Goal: Task Accomplishment & Management: Complete application form

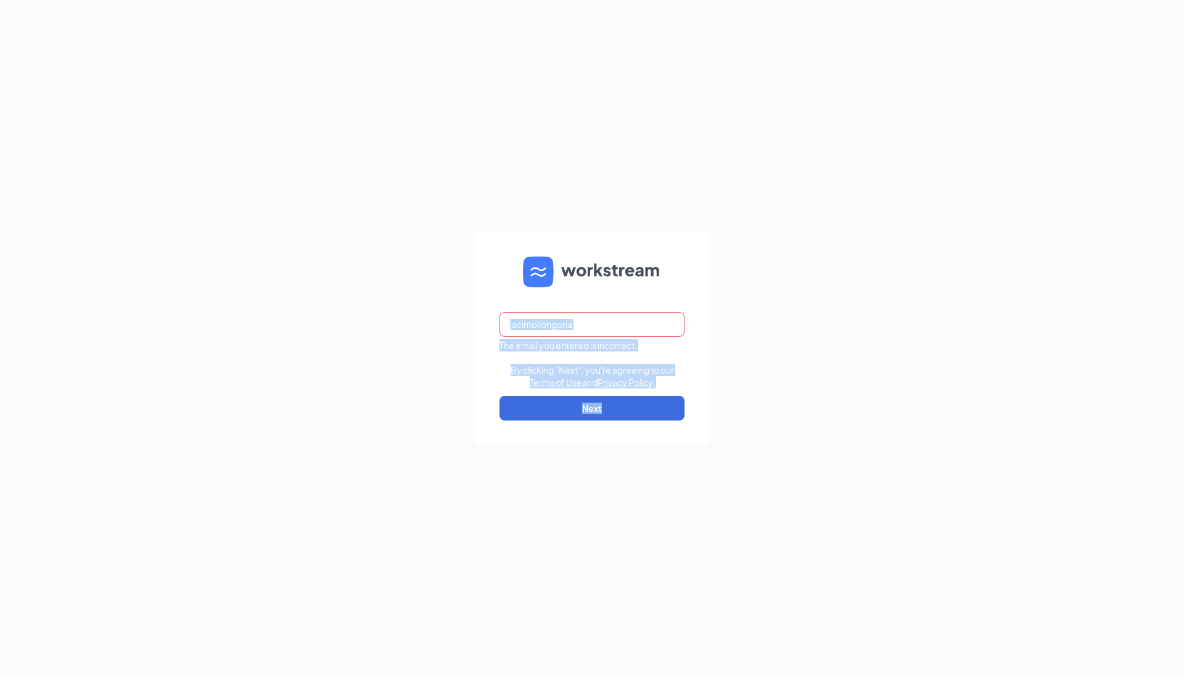
drag, startPoint x: 0, startPoint y: 0, endPoint x: 854, endPoint y: -89, distance: 858.8
click at [854, 0] on html "jacintoilongoria The email you entered is incorrect. By clicking "Next", you're…" at bounding box center [592, 338] width 1184 height 677
click at [814, 316] on div "jacintoilongoria The email you entered is incorrect. By clicking "Next", you're…" at bounding box center [592, 338] width 1184 height 677
click at [610, 324] on input "jacintoilongoria" at bounding box center [592, 324] width 185 height 25
type input "jacintoilongoria@gmail.com"
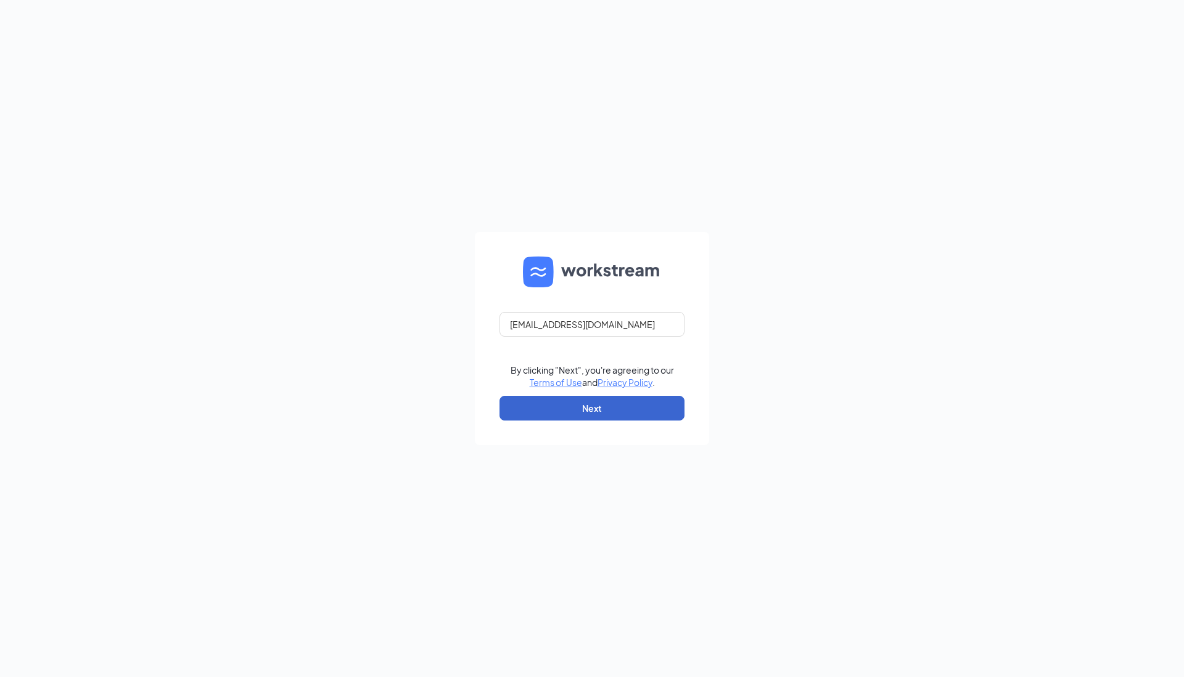
click at [570, 409] on button "Next" at bounding box center [592, 408] width 185 height 25
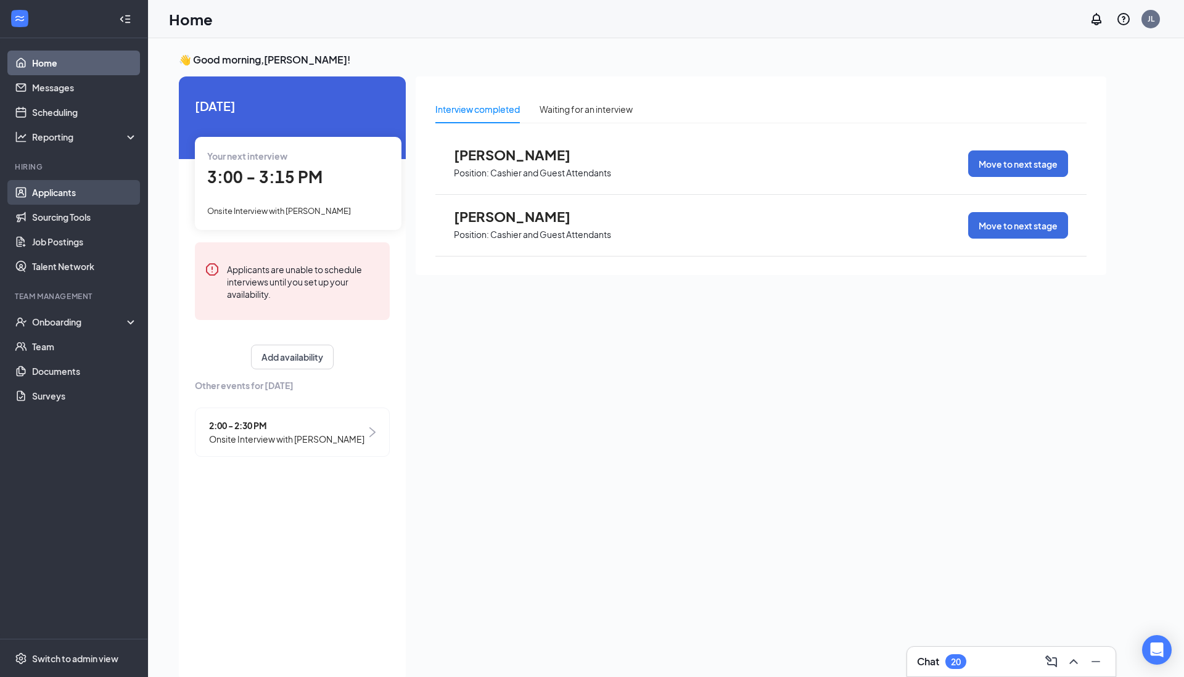
click at [68, 195] on link "Applicants" at bounding box center [84, 192] width 105 height 25
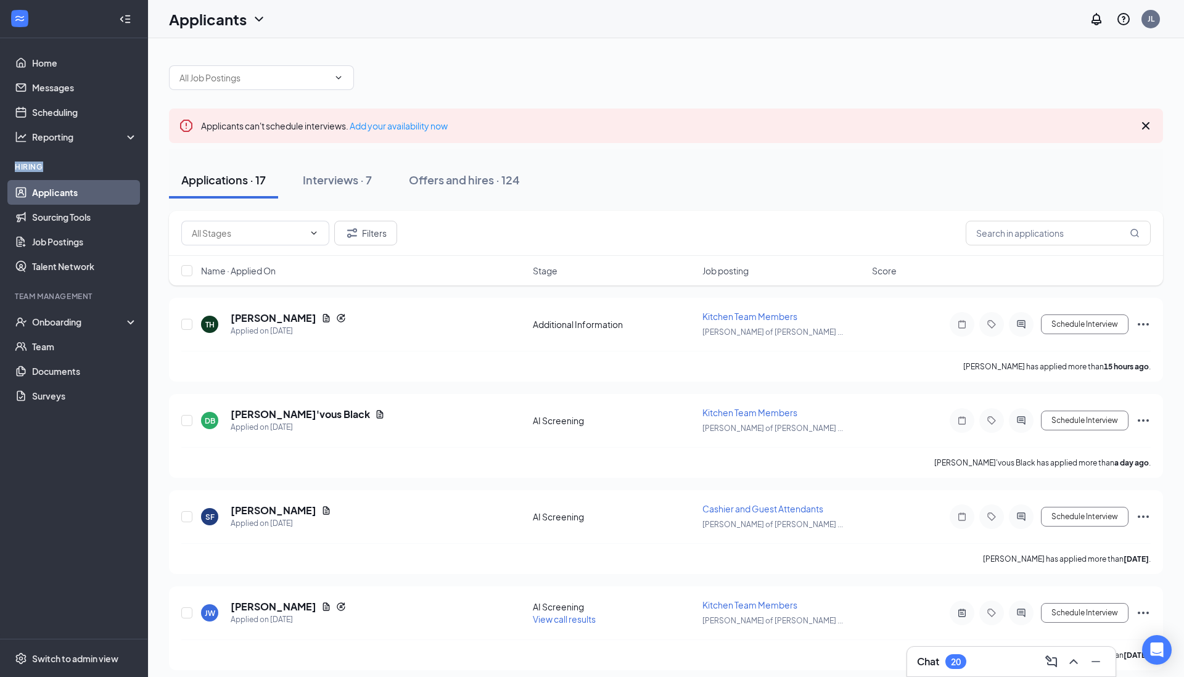
drag, startPoint x: 12, startPoint y: 163, endPoint x: 65, endPoint y: 166, distance: 52.5
click at [65, 166] on li "Hiring Applicants Sourcing Tools Job Postings Talent Network" at bounding box center [73, 220] width 147 height 117
click at [65, 166] on div "Hiring" at bounding box center [75, 167] width 120 height 10
click at [62, 323] on div "Onboarding" at bounding box center [79, 322] width 95 height 12
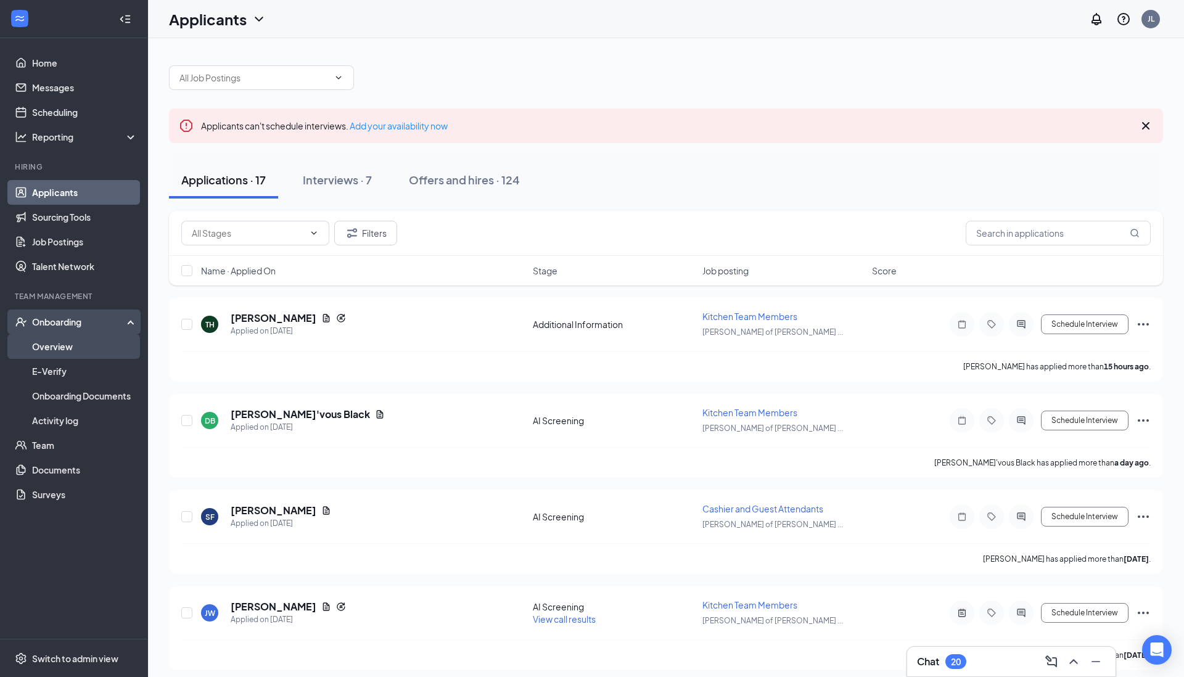
click at [50, 353] on link "Overview" at bounding box center [84, 346] width 105 height 25
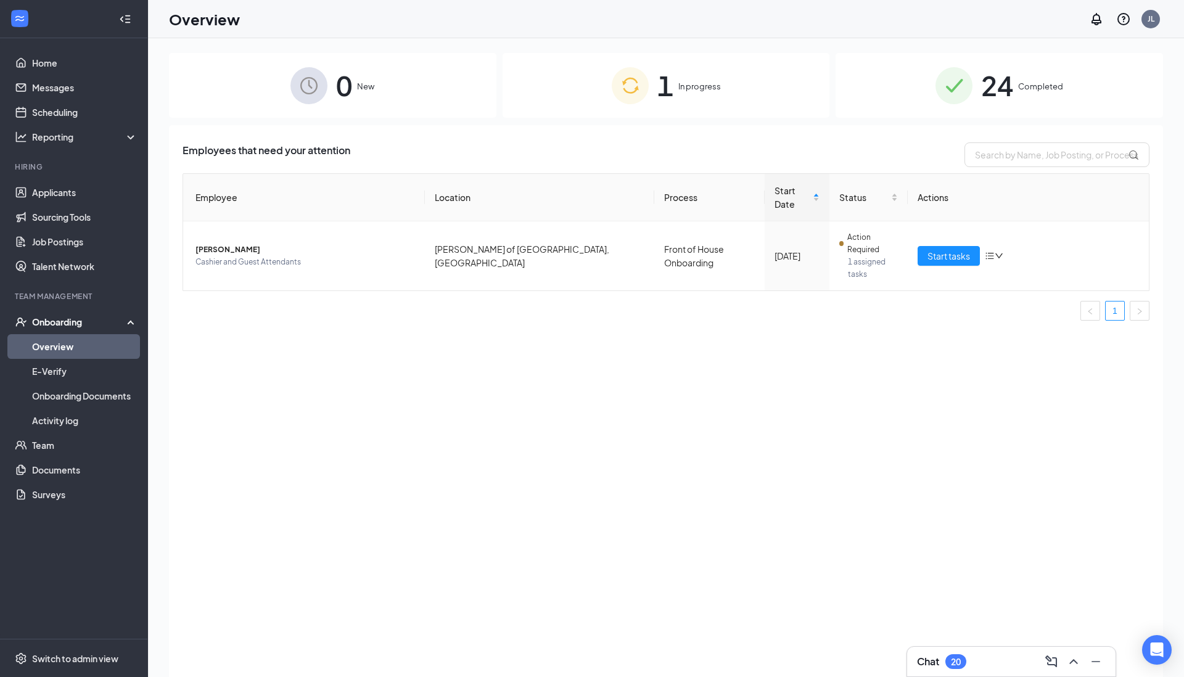
click at [657, 75] on span "1" at bounding box center [665, 85] width 16 height 43
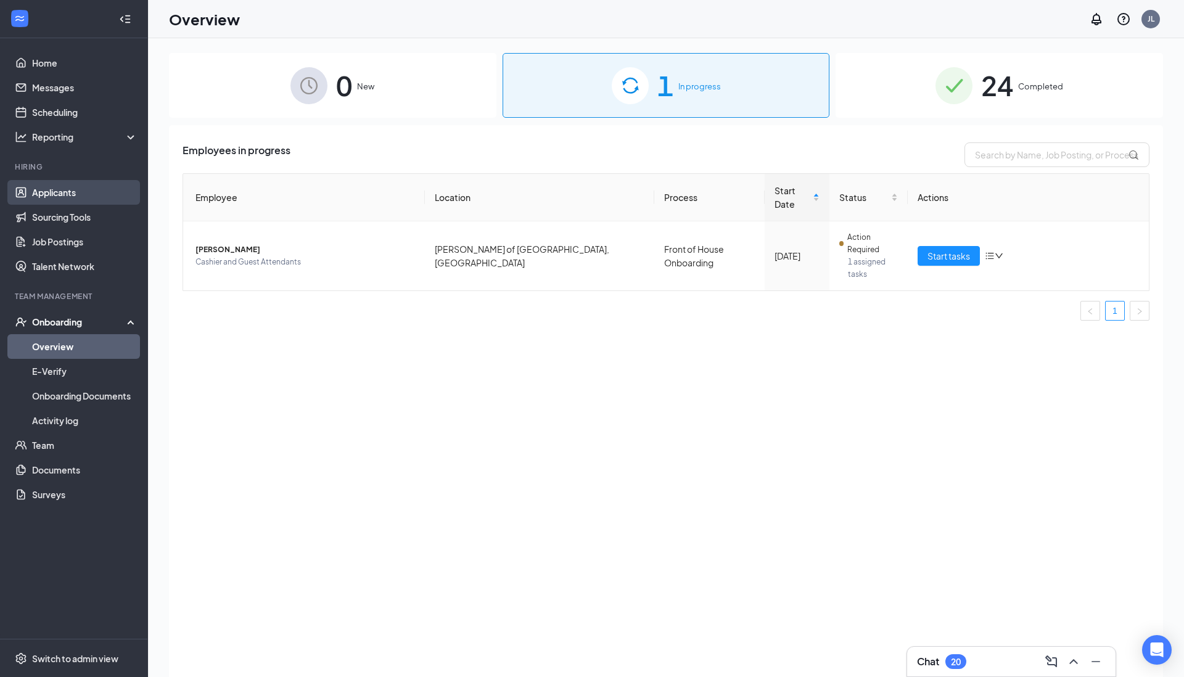
click at [49, 203] on link "Applicants" at bounding box center [84, 192] width 105 height 25
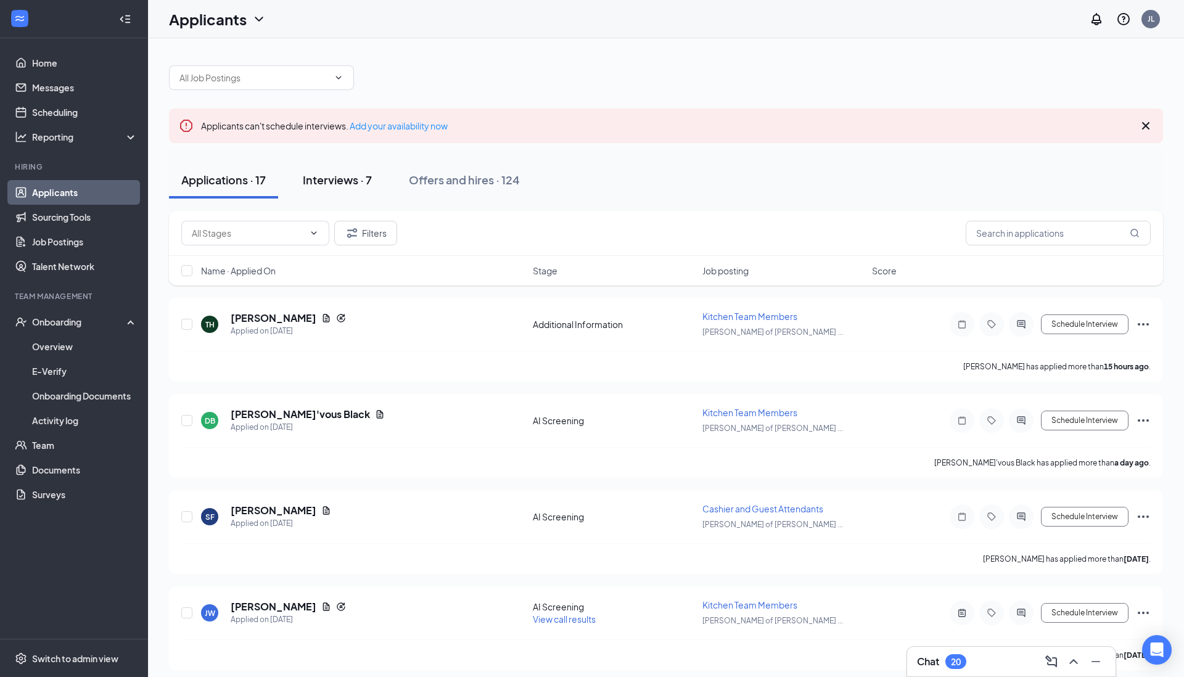
click at [348, 185] on div "Interviews · 7" at bounding box center [337, 179] width 69 height 15
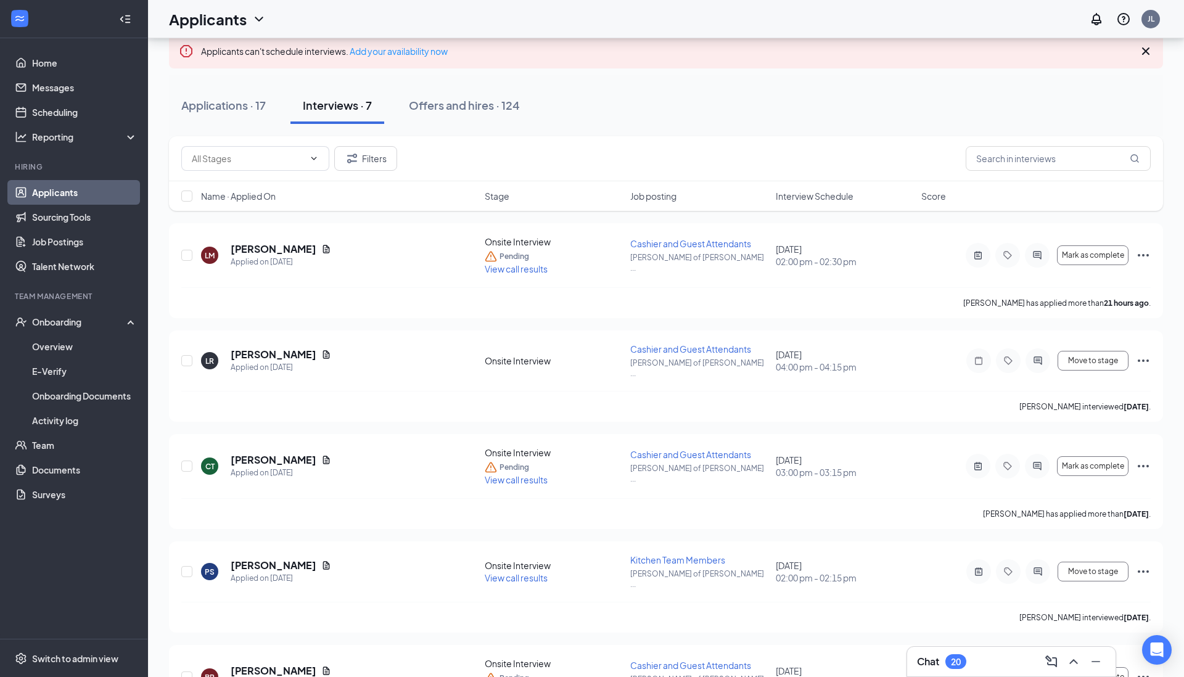
scroll to position [82, 0]
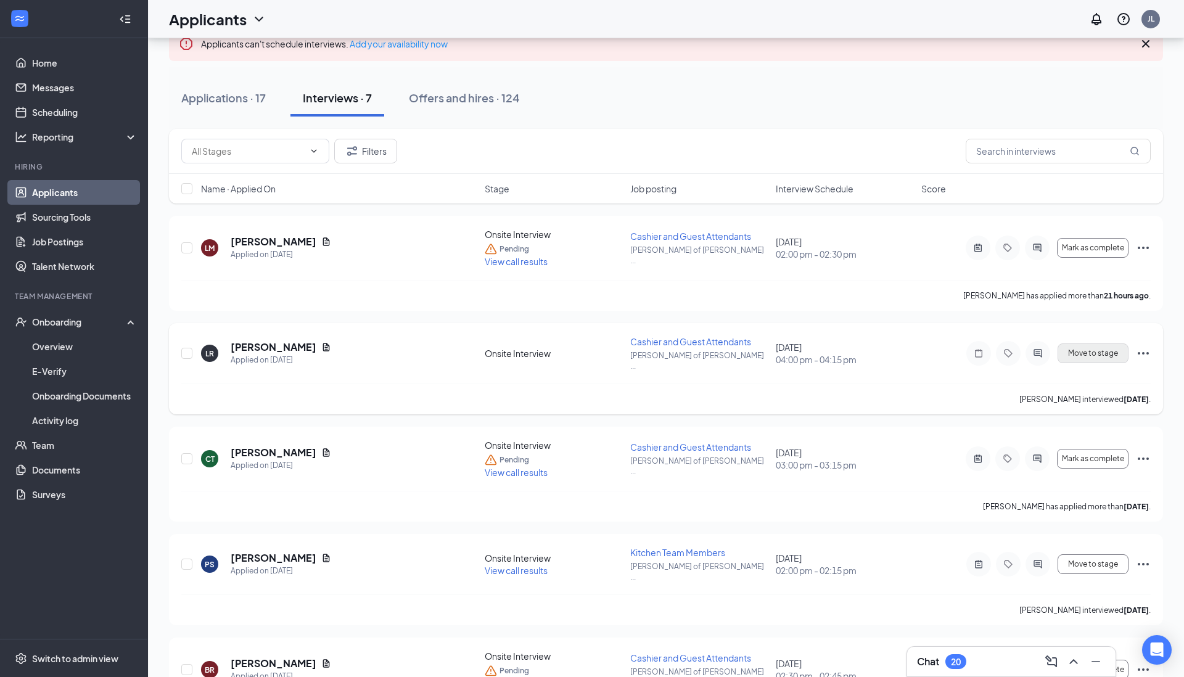
click at [1112, 350] on span "Move to stage" at bounding box center [1093, 353] width 50 height 9
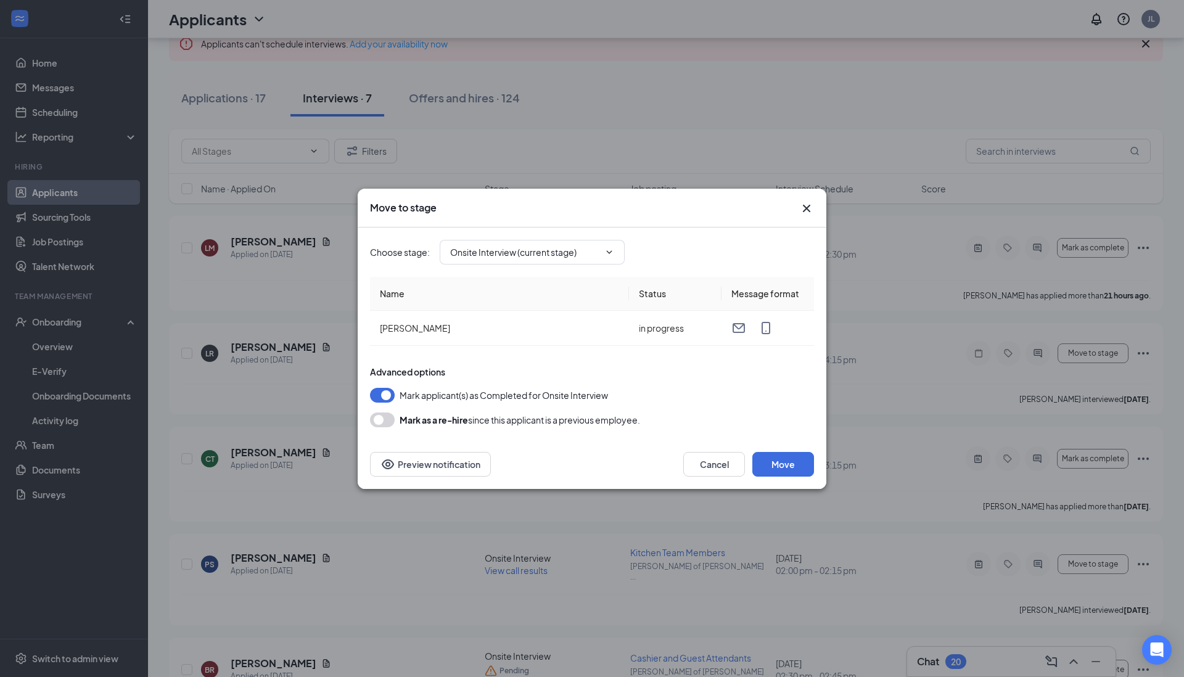
type input "Hiring Complete (final stage)"
click at [489, 249] on input "Hiring Complete (final stage)" at bounding box center [524, 252] width 149 height 14
click at [526, 437] on div "Choose stage : Hiring Complete (final stage) Application Additional Information…" at bounding box center [592, 334] width 444 height 212
click at [788, 464] on button "Move" at bounding box center [783, 464] width 62 height 25
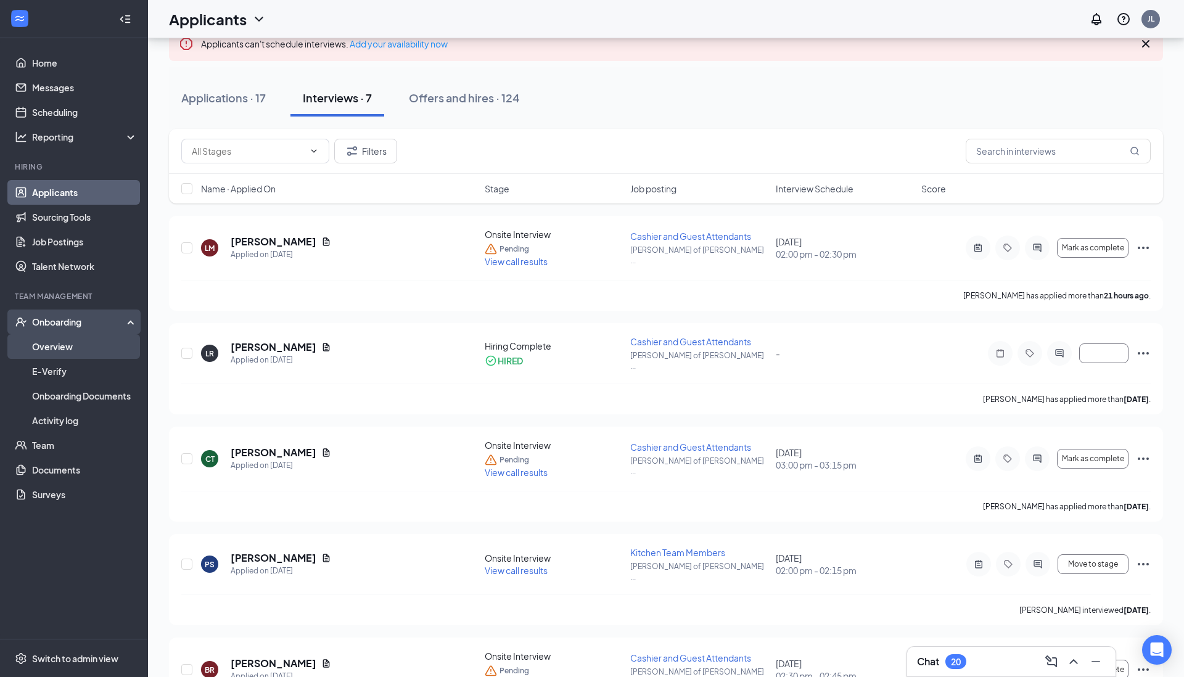
click at [52, 345] on link "Overview" at bounding box center [84, 346] width 105 height 25
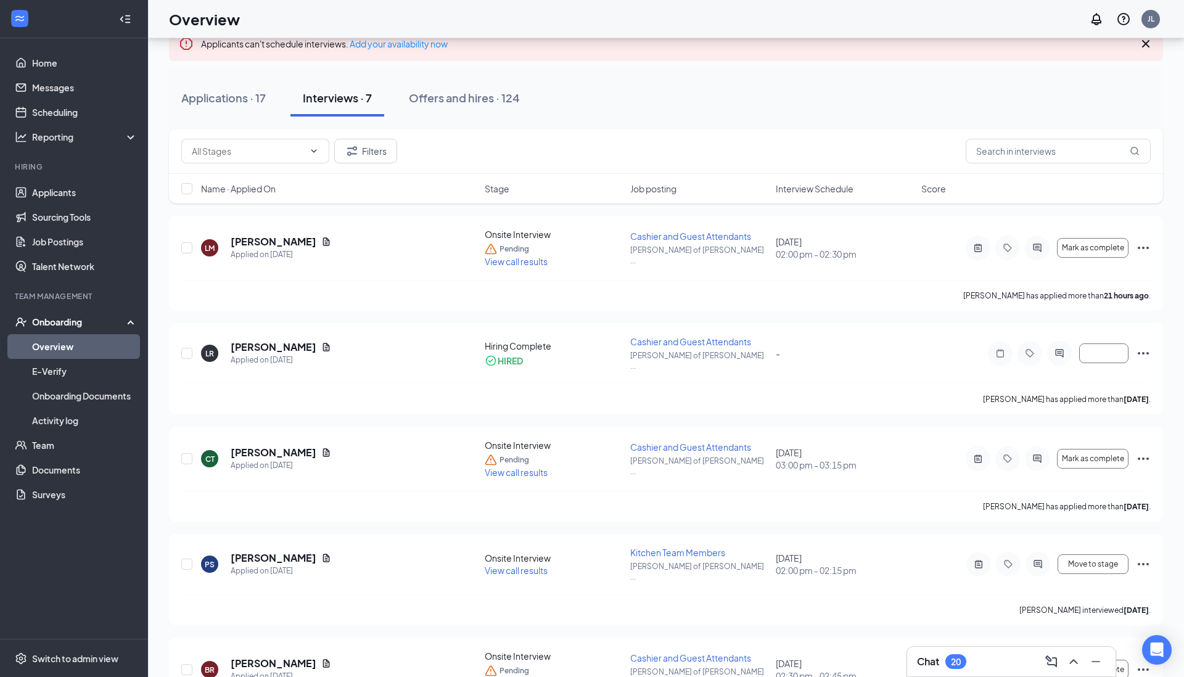
scroll to position [56, 0]
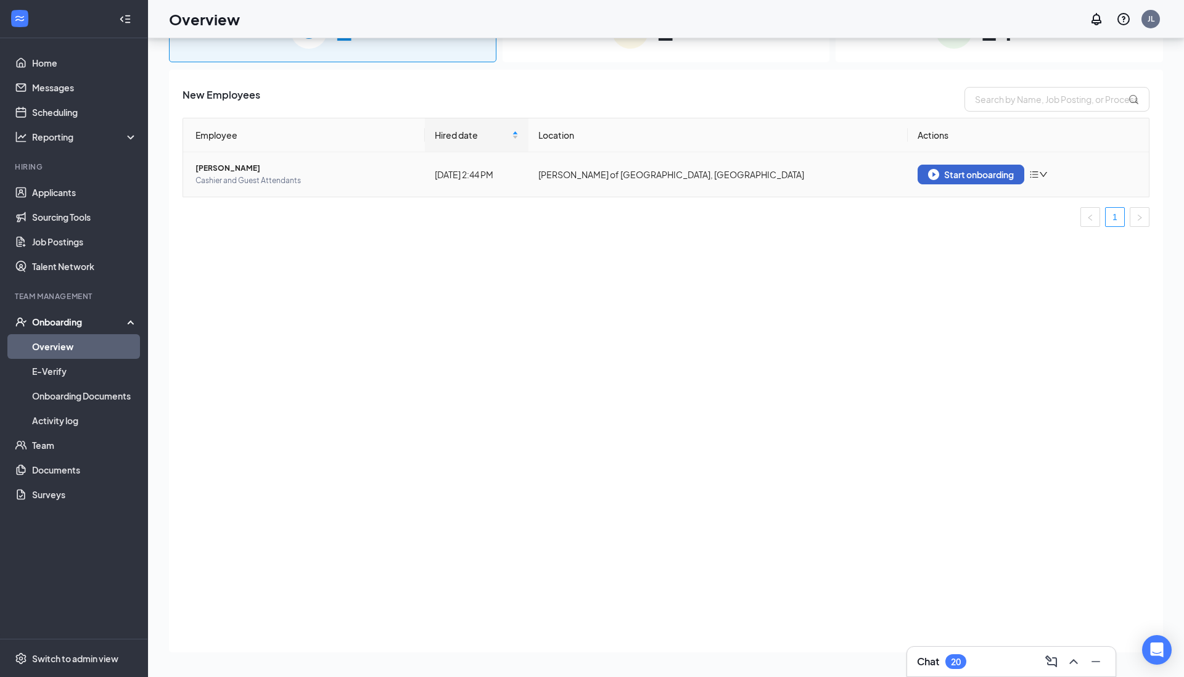
click at [960, 177] on div "Start onboarding" at bounding box center [971, 174] width 86 height 11
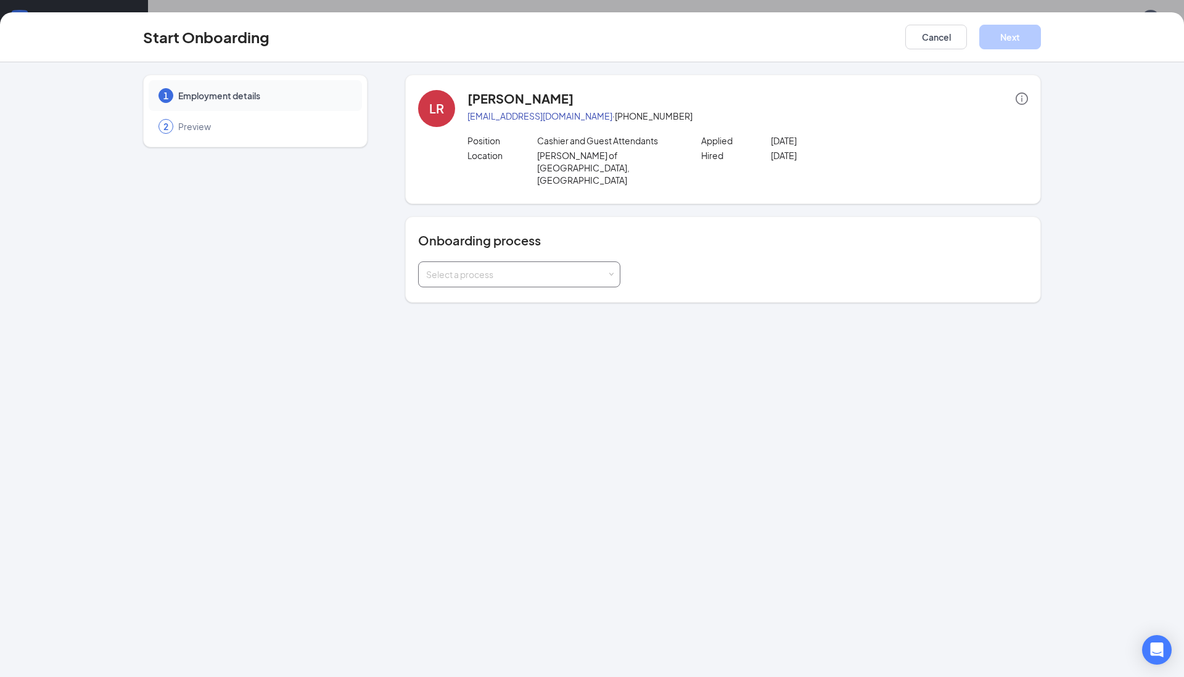
click at [520, 262] on div "Select a process" at bounding box center [519, 274] width 186 height 25
click at [491, 364] on span "Front of House Onboarding" at bounding box center [477, 363] width 110 height 11
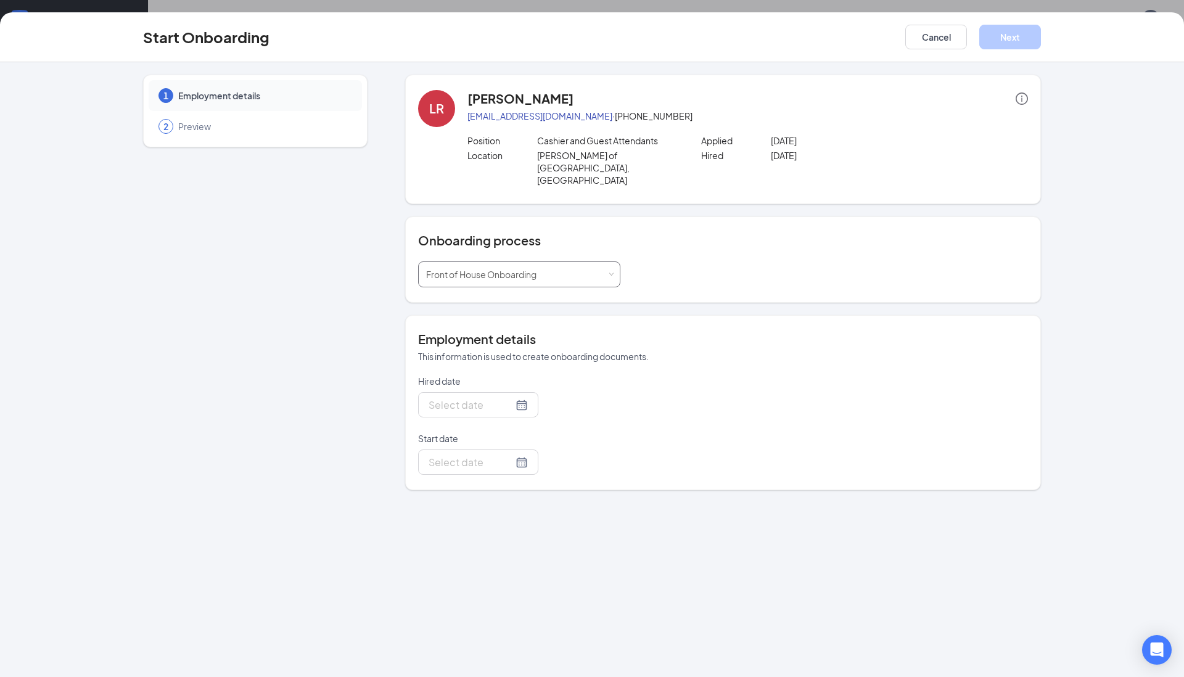
type input "Sep 15, 2025"
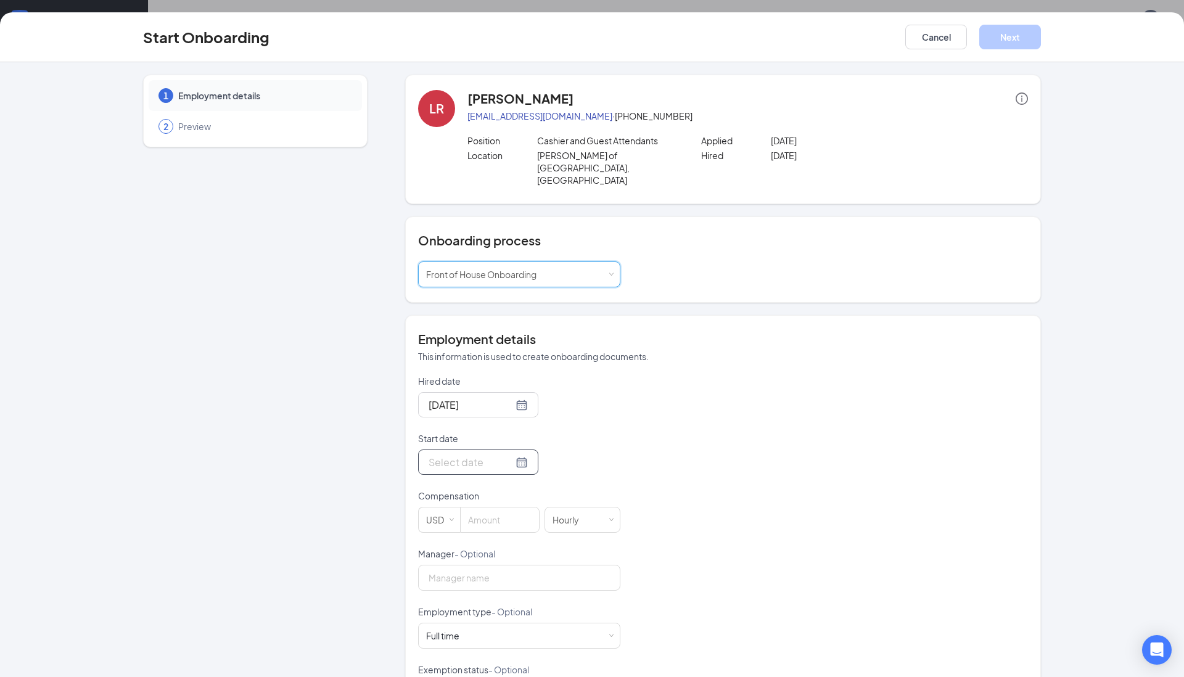
click at [468, 454] on input "Start date" at bounding box center [471, 461] width 84 height 15
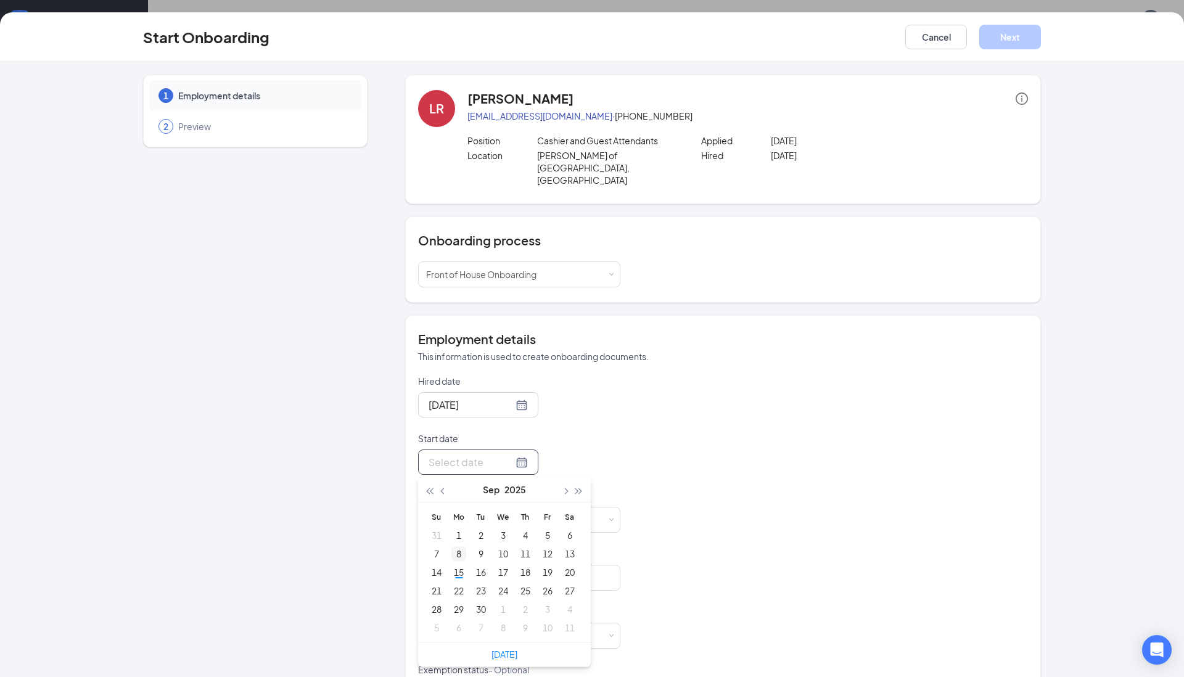
type input "Sep 1, 2025"
type input "Sep 8, 2025"
type input "Sep 15, 2025"
click at [459, 565] on div "15" at bounding box center [458, 572] width 15 height 15
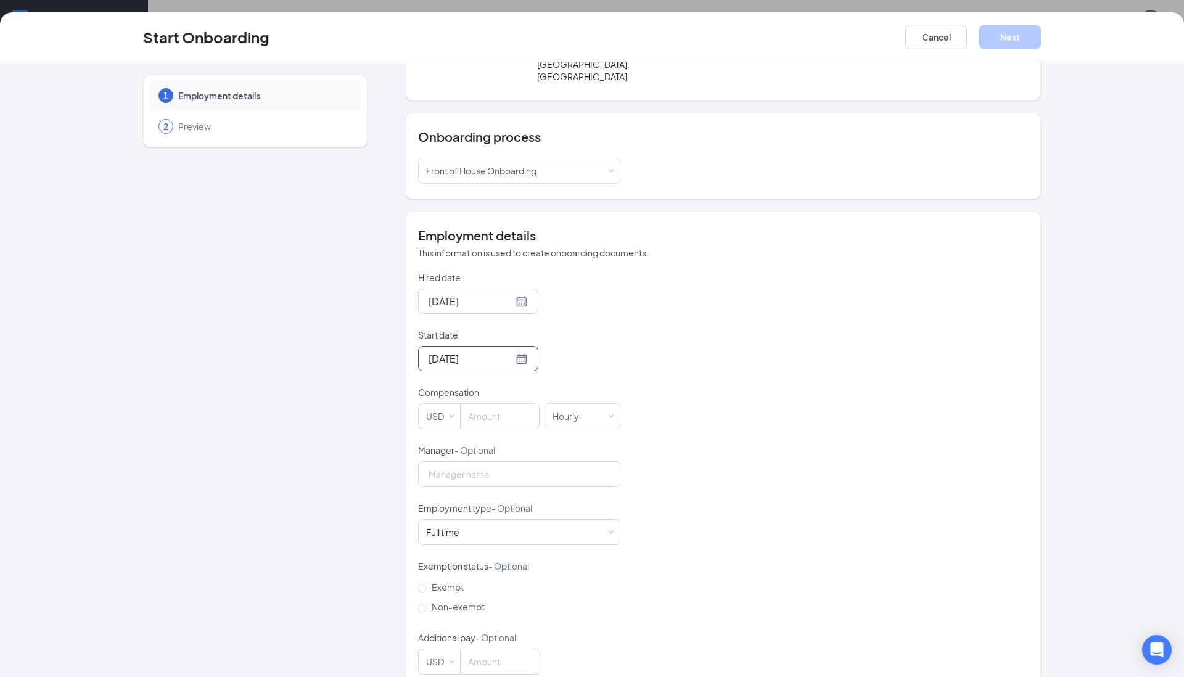
scroll to position [103, 0]
click at [499, 405] on input at bounding box center [500, 417] width 78 height 25
click at [630, 475] on div "Hired date Sep 15, 2025 Start date Sep 15, 2025 Sep 2025 Su Mo Tu We Th Fr Sa 3…" at bounding box center [723, 473] width 610 height 403
click at [511, 405] on input "15" at bounding box center [500, 417] width 78 height 25
type input "15"
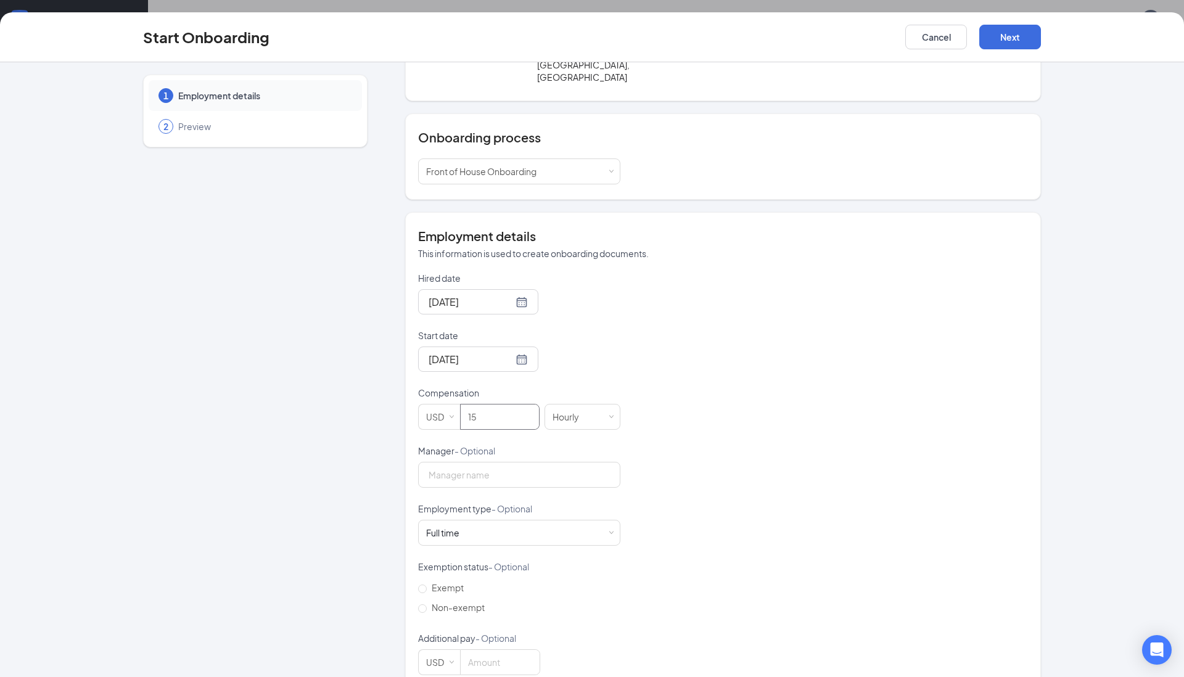
click at [769, 490] on div "Hired date Sep 15, 2025 Start date Sep 15, 2025 Sep 2025 Su Mo Tu We Th Fr Sa 3…" at bounding box center [723, 473] width 610 height 403
click at [485, 462] on input "Manager - Optional" at bounding box center [519, 475] width 202 height 26
type input "Jacinto"
click at [444, 527] on div "Full time" at bounding box center [442, 533] width 33 height 12
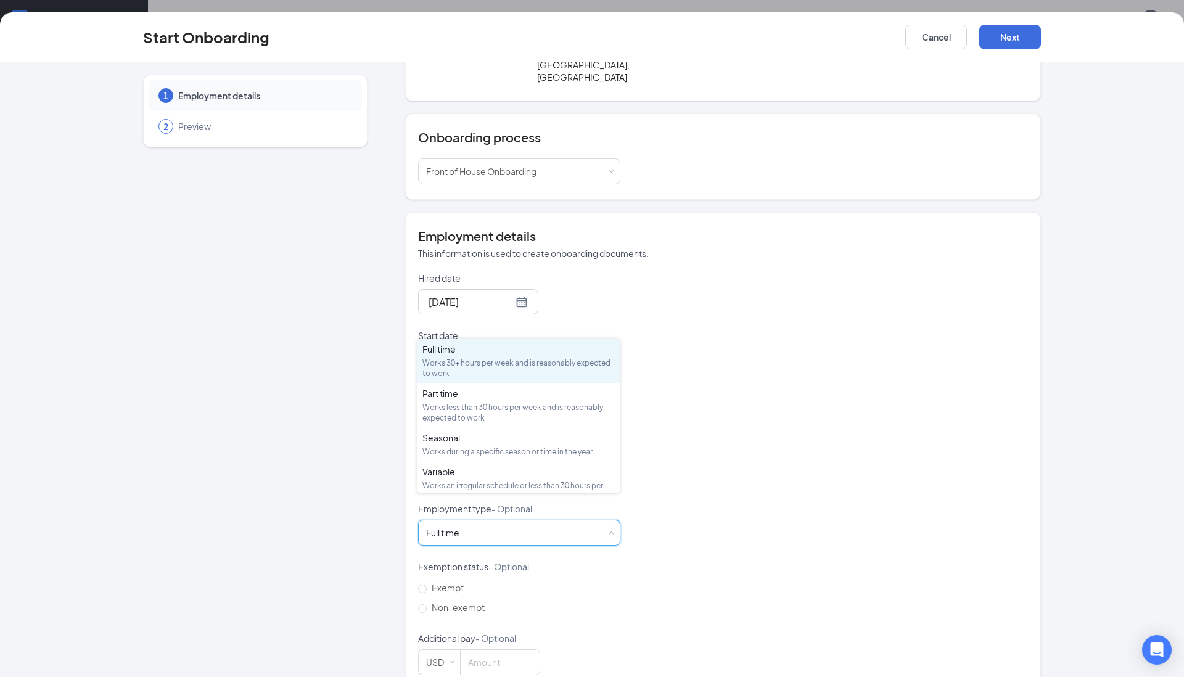
click at [659, 547] on div "Hired date Sep 15, 2025 Start date Sep 15, 2025 Sep 2025 Su Mo Tu We Th Fr Sa 3…" at bounding box center [723, 473] width 610 height 403
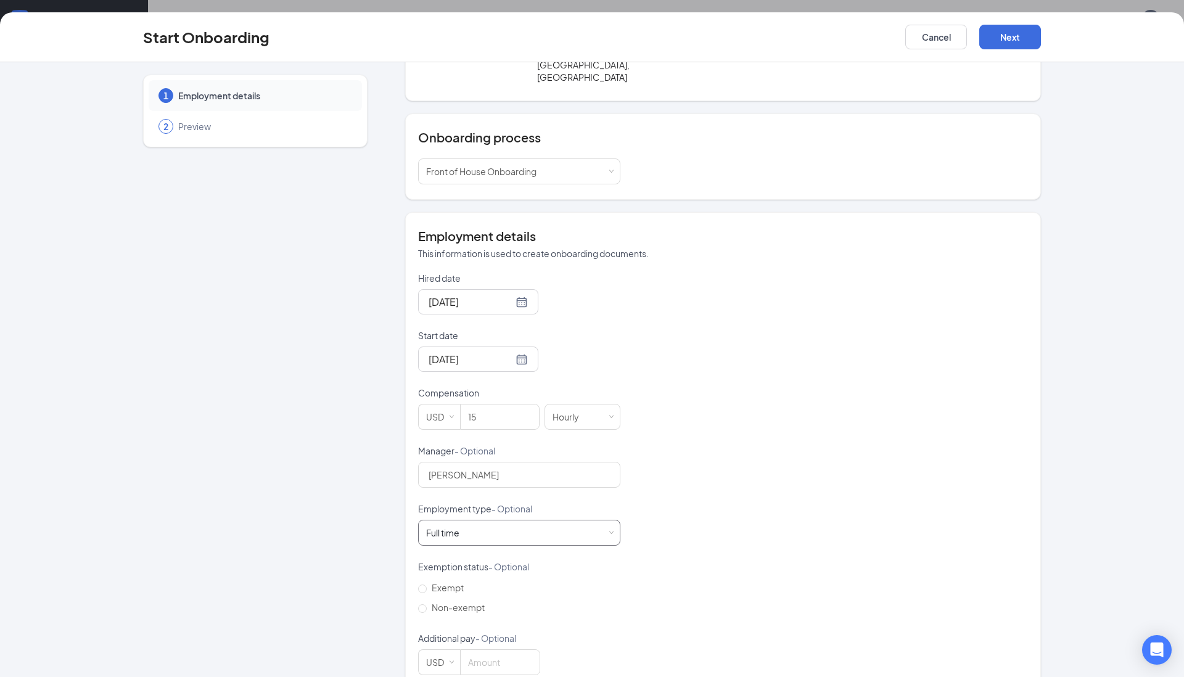
click at [549, 520] on div "Full time Works 30+ hours per week and is reasonably expected to work" at bounding box center [519, 532] width 186 height 25
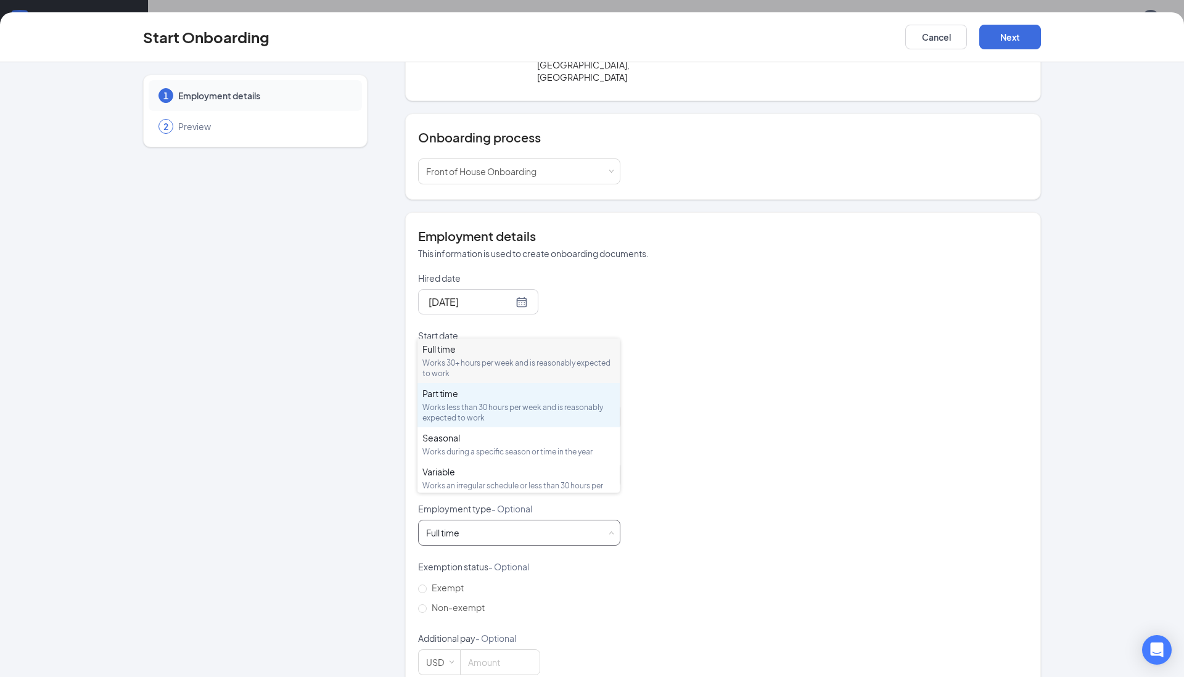
click at [473, 392] on div "Part time" at bounding box center [518, 393] width 192 height 12
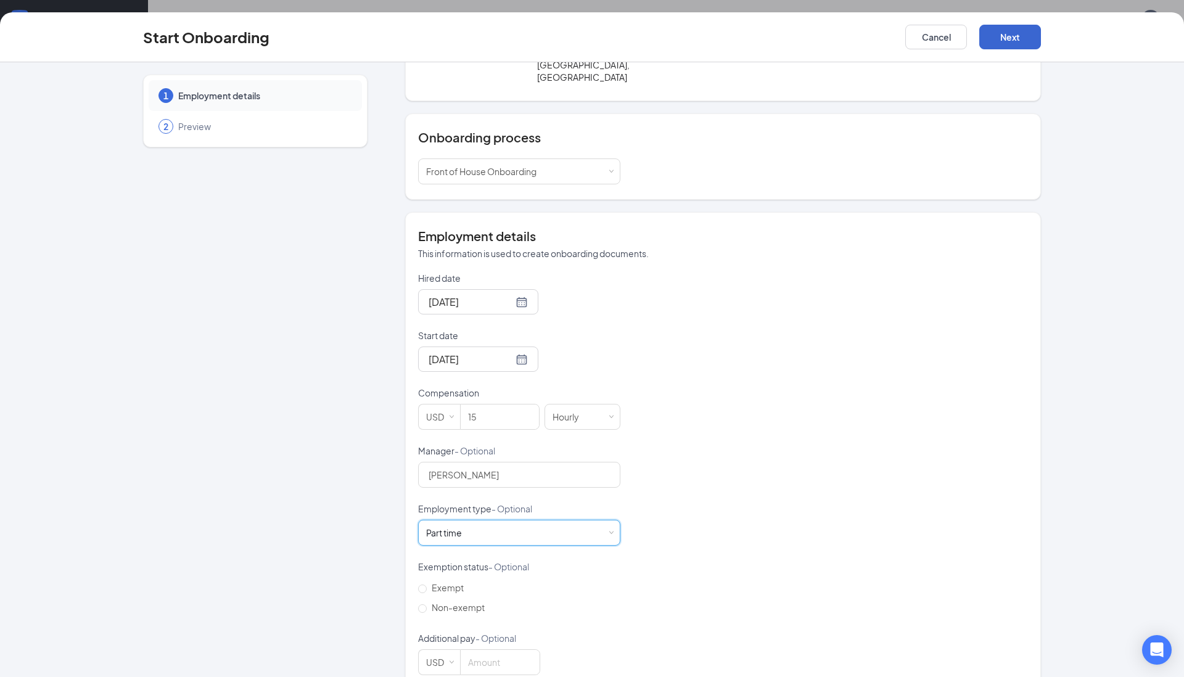
click at [1005, 39] on button "Next" at bounding box center [1010, 37] width 62 height 25
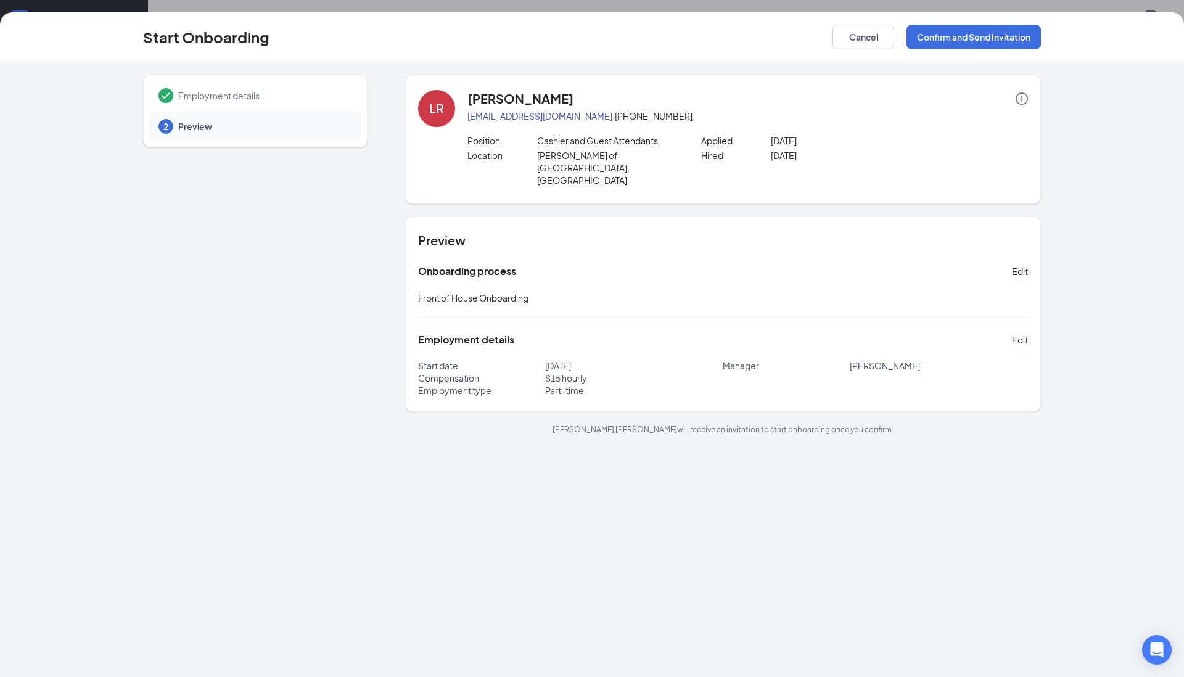
scroll to position [0, 0]
click at [941, 33] on button "Confirm and Send Invitation" at bounding box center [974, 37] width 134 height 25
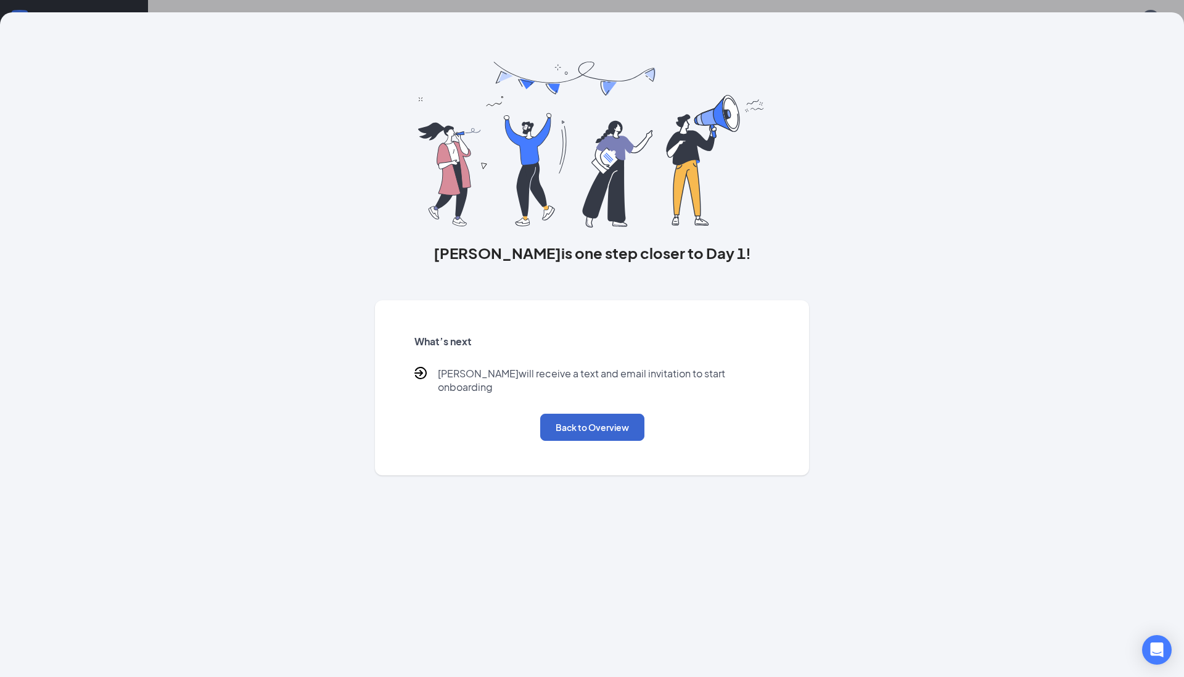
click at [588, 414] on button "Back to Overview" at bounding box center [592, 427] width 104 height 27
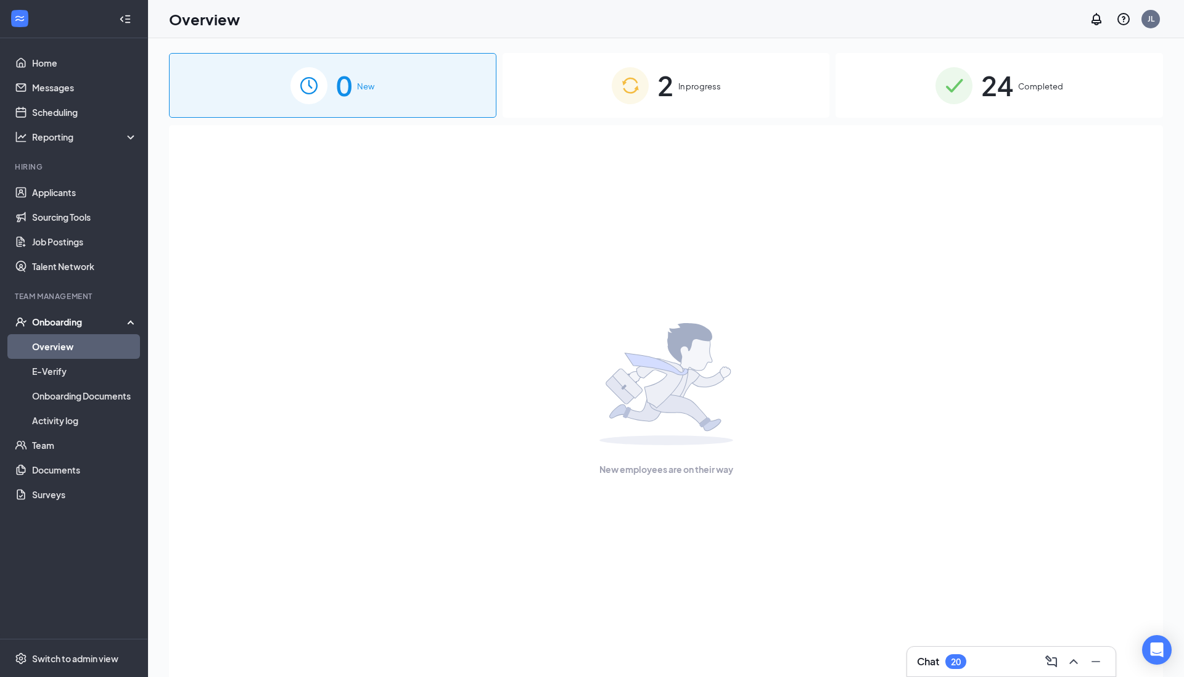
click at [598, 95] on div "2 In progress" at bounding box center [666, 85] width 327 height 65
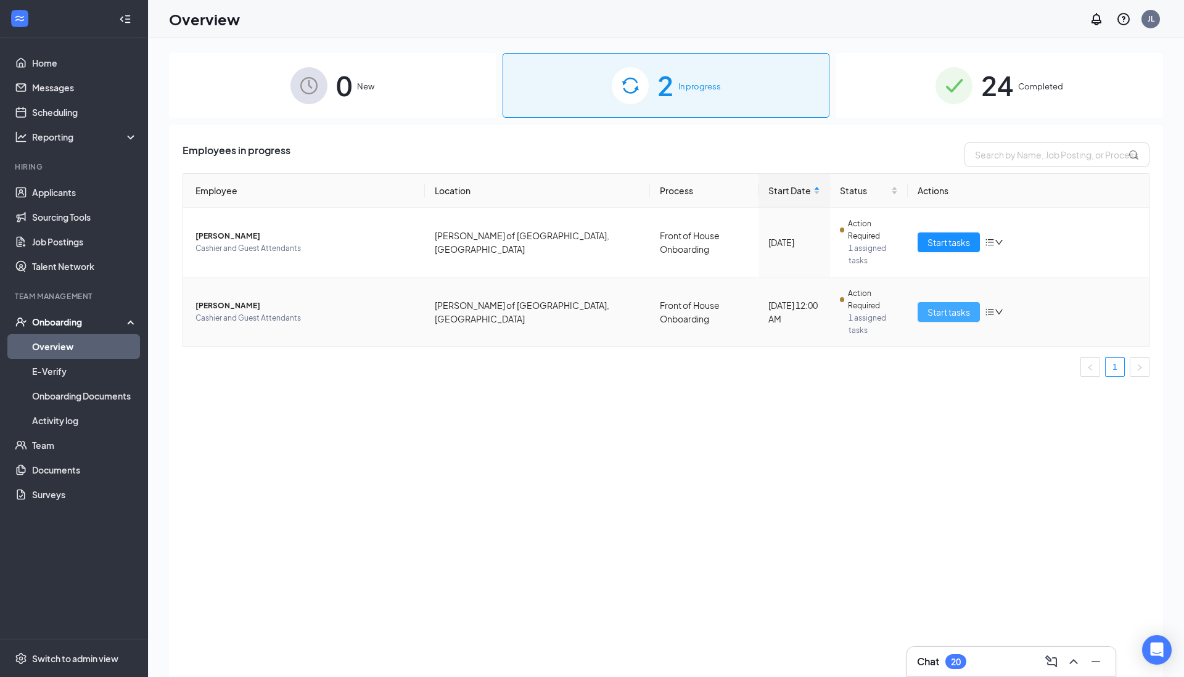
click at [948, 305] on span "Start tasks" at bounding box center [948, 312] width 43 height 14
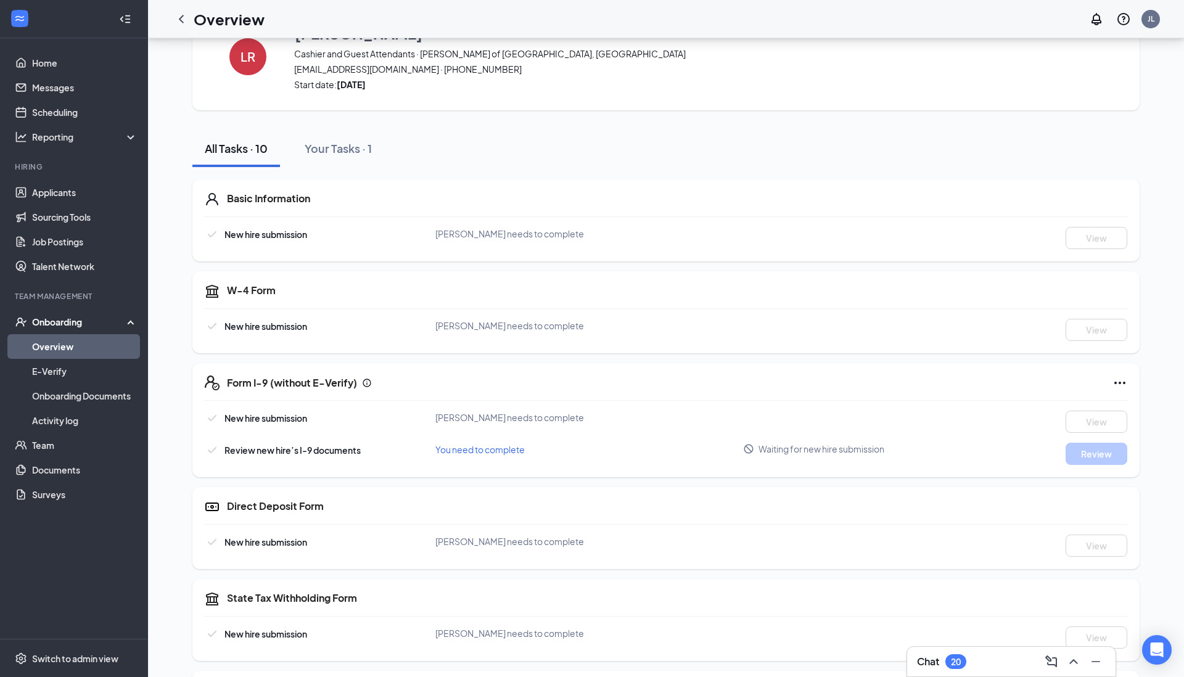
scroll to position [53, 0]
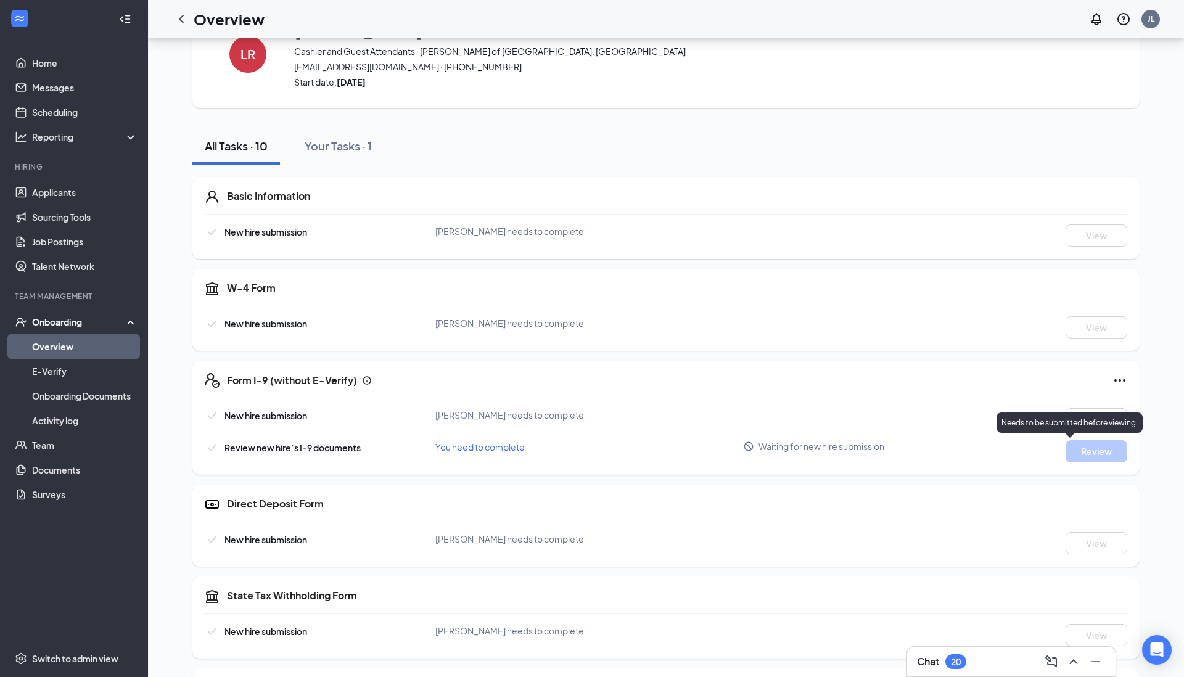
click at [1085, 422] on p "Needs to be submitted before viewing." at bounding box center [1069, 422] width 136 height 10
click at [1069, 380] on div "Form I-9 (without E-Verify)" at bounding box center [677, 380] width 900 height 15
click at [1114, 380] on icon "Ellipses" at bounding box center [1119, 380] width 11 height 2
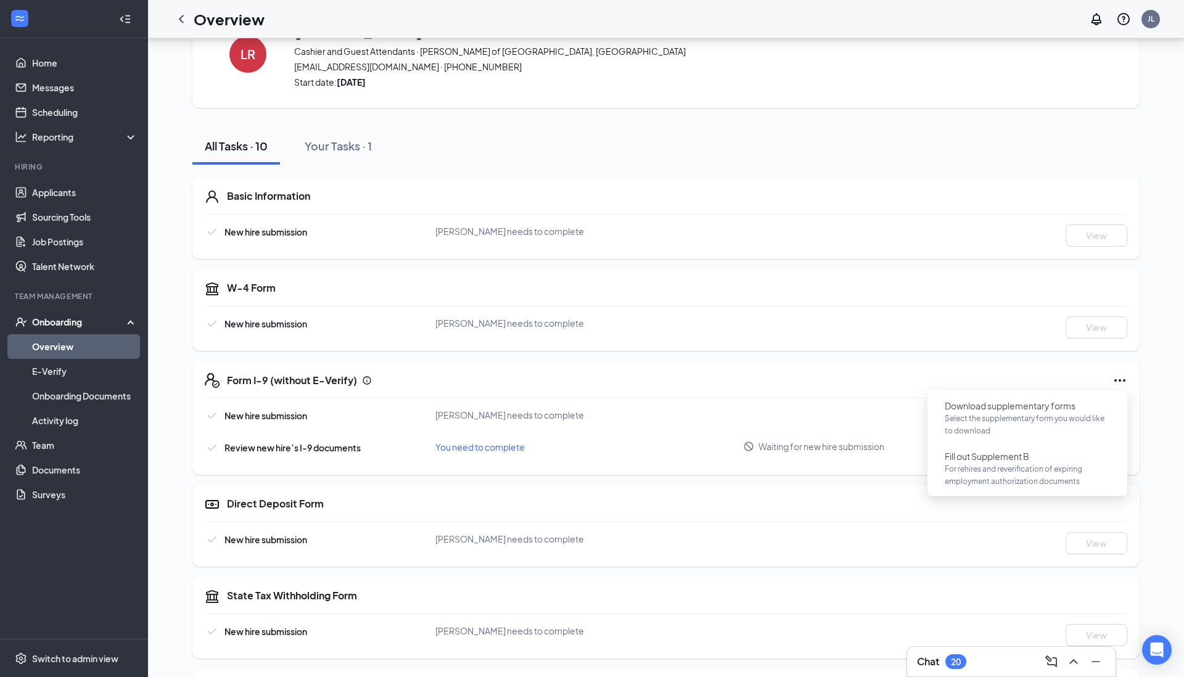
click at [793, 390] on div "Form I-9 (without E-Verify) New hire submission Luz Rodriguez needs to complete…" at bounding box center [665, 418] width 947 height 114
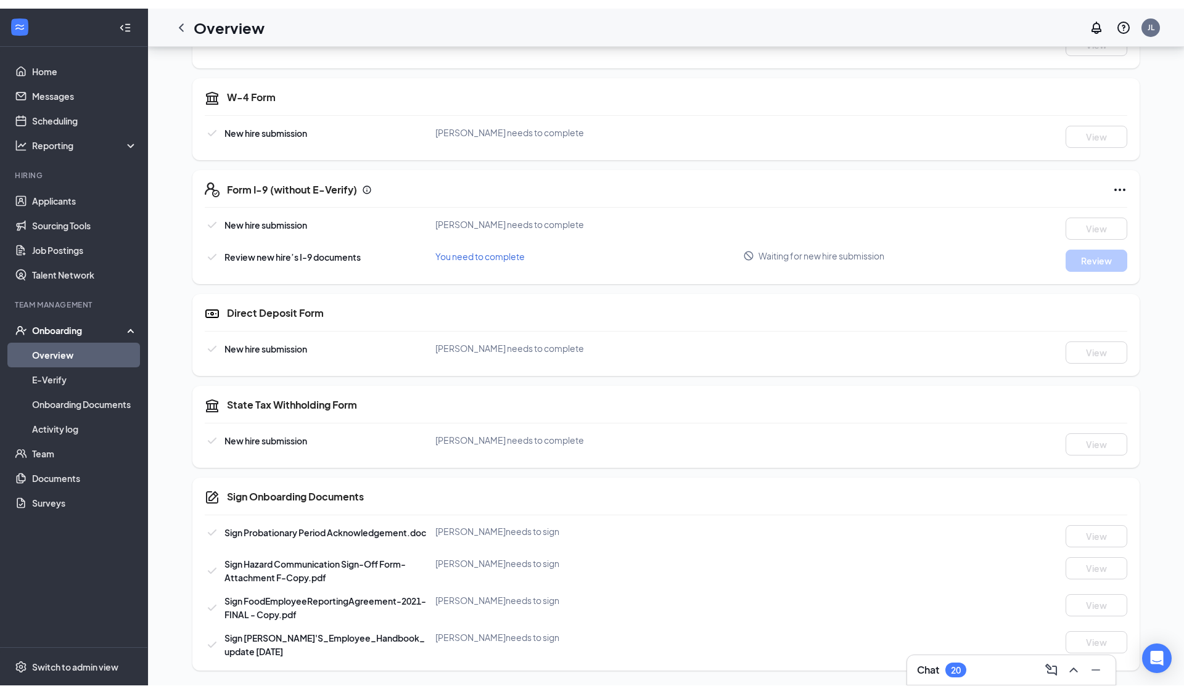
scroll to position [235, 0]
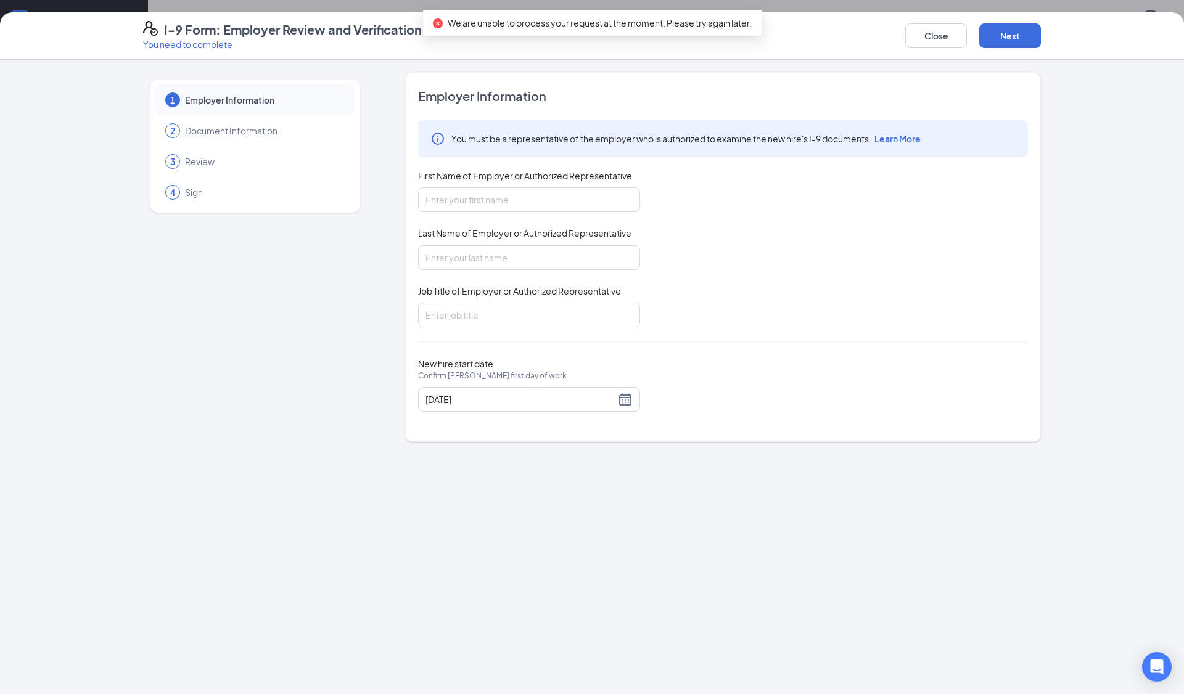
scroll to position [235, 0]
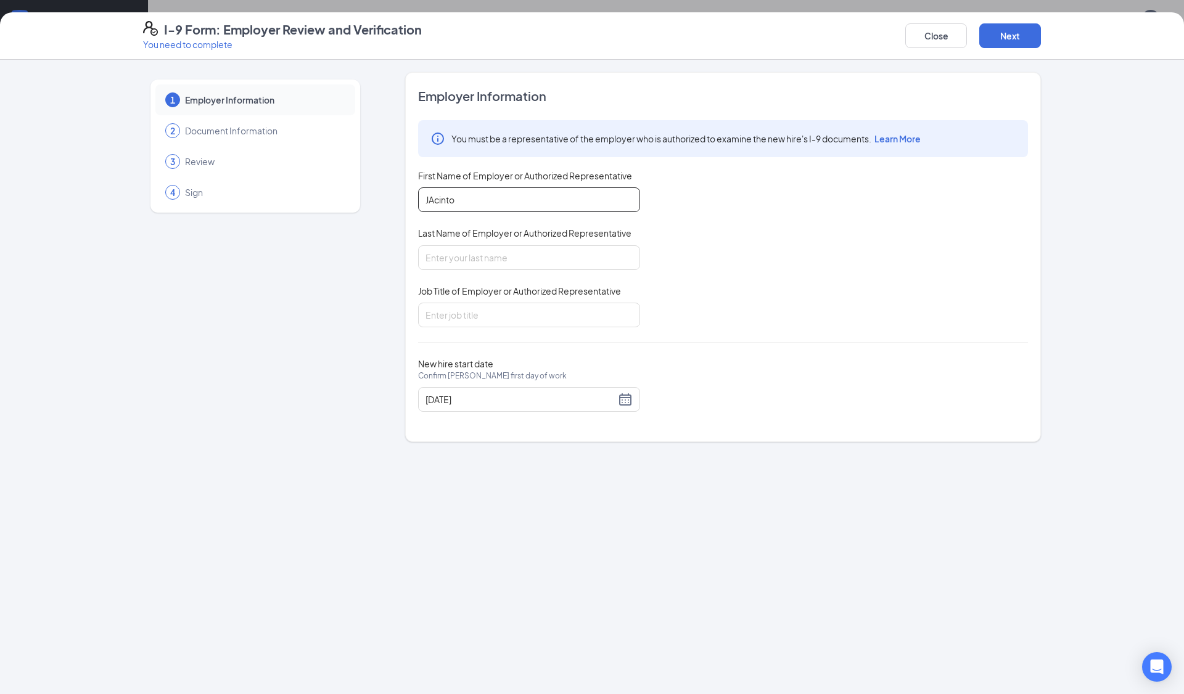
click at [434, 202] on input "JAcinto" at bounding box center [529, 199] width 222 height 25
type input "Jacinto"
type input "Longoria"
type input "A"
type input "General Manager"
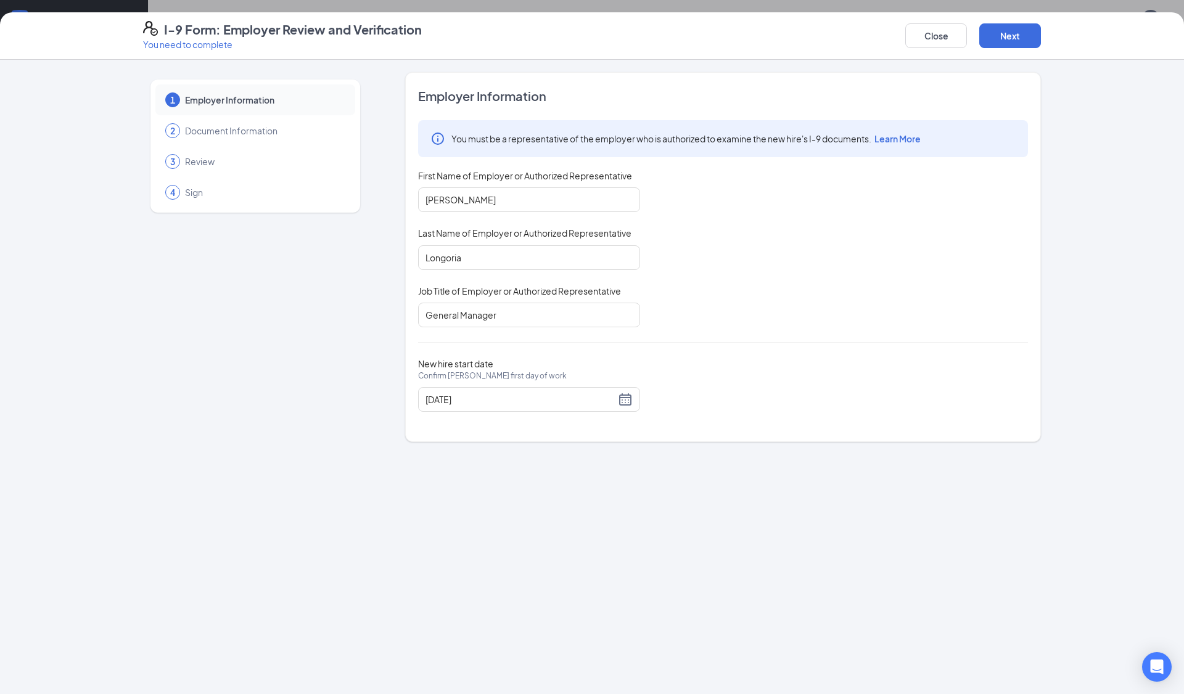
click at [501, 498] on div "1 Employer Information 2 Document Information 3 Review 4 Sign Employer Informat…" at bounding box center [592, 377] width 1184 height 635
click at [1000, 33] on button "Next" at bounding box center [1010, 35] width 62 height 25
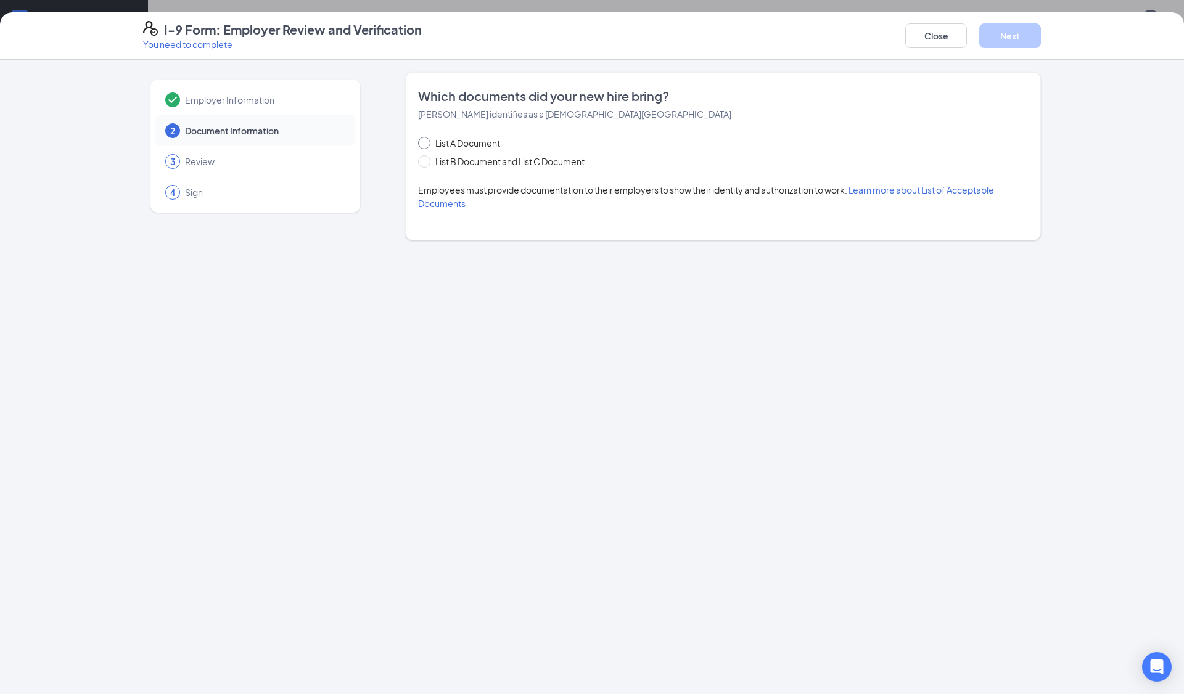
click at [424, 142] on input "List A Document" at bounding box center [422, 141] width 9 height 9
radio input "true"
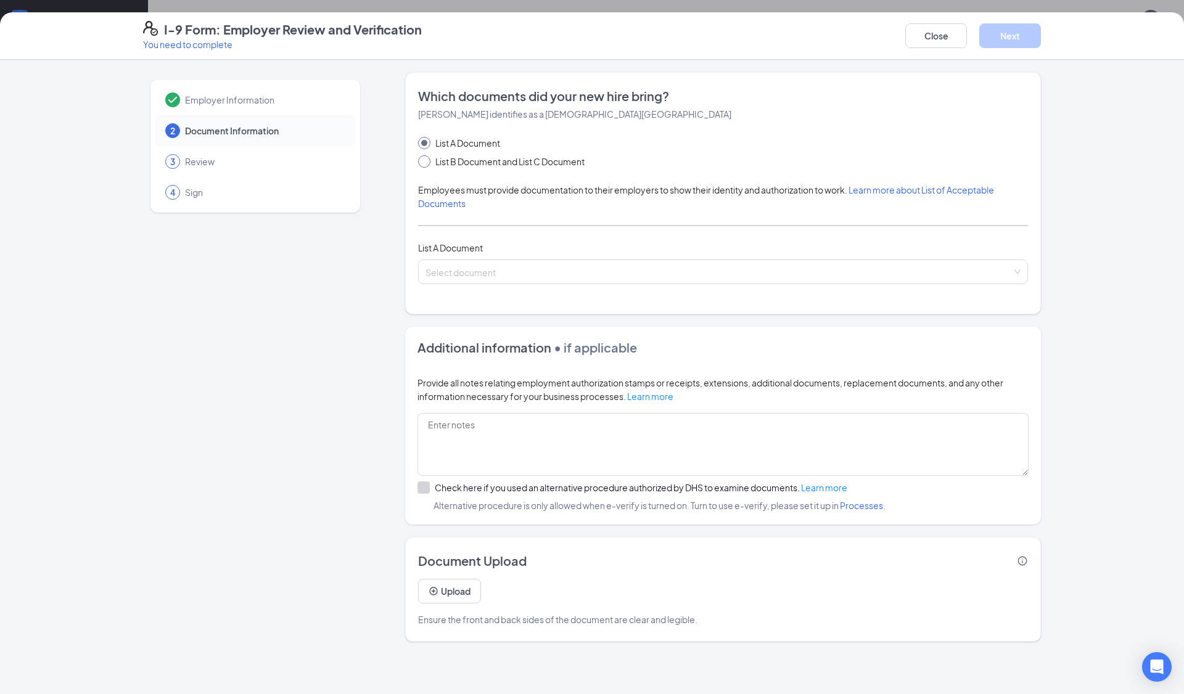
click at [426, 161] on input "List B Document and List C Document" at bounding box center [422, 159] width 9 height 9
radio input "true"
radio input "false"
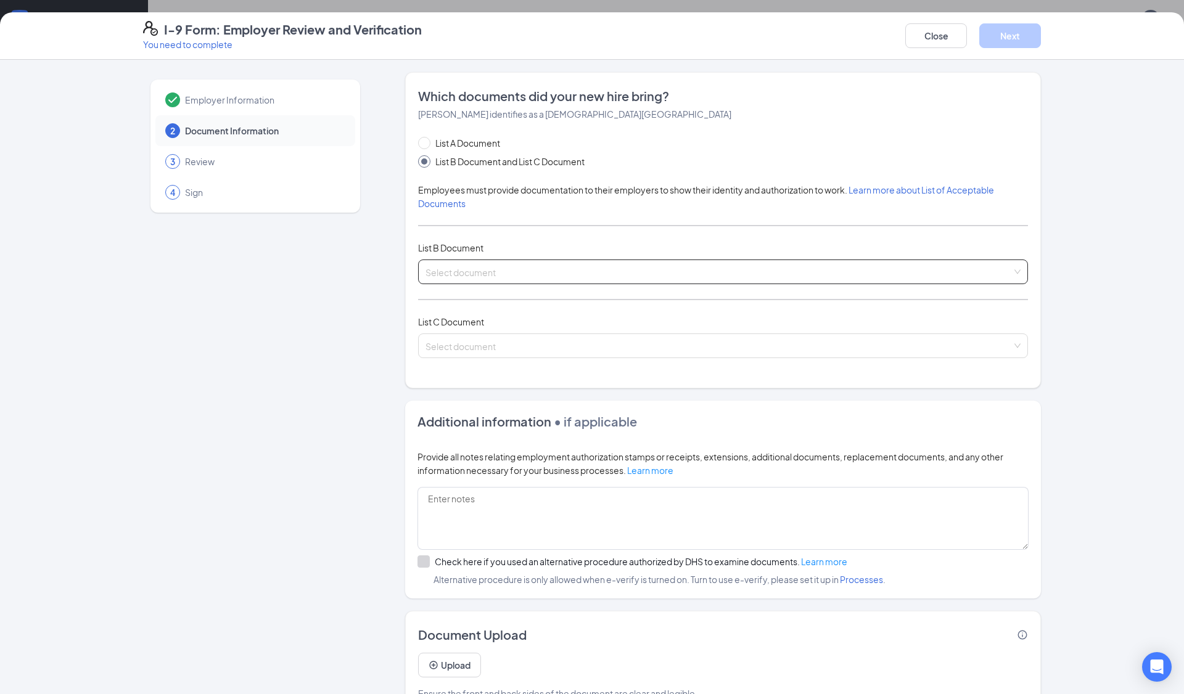
click at [452, 281] on span at bounding box center [719, 271] width 586 height 23
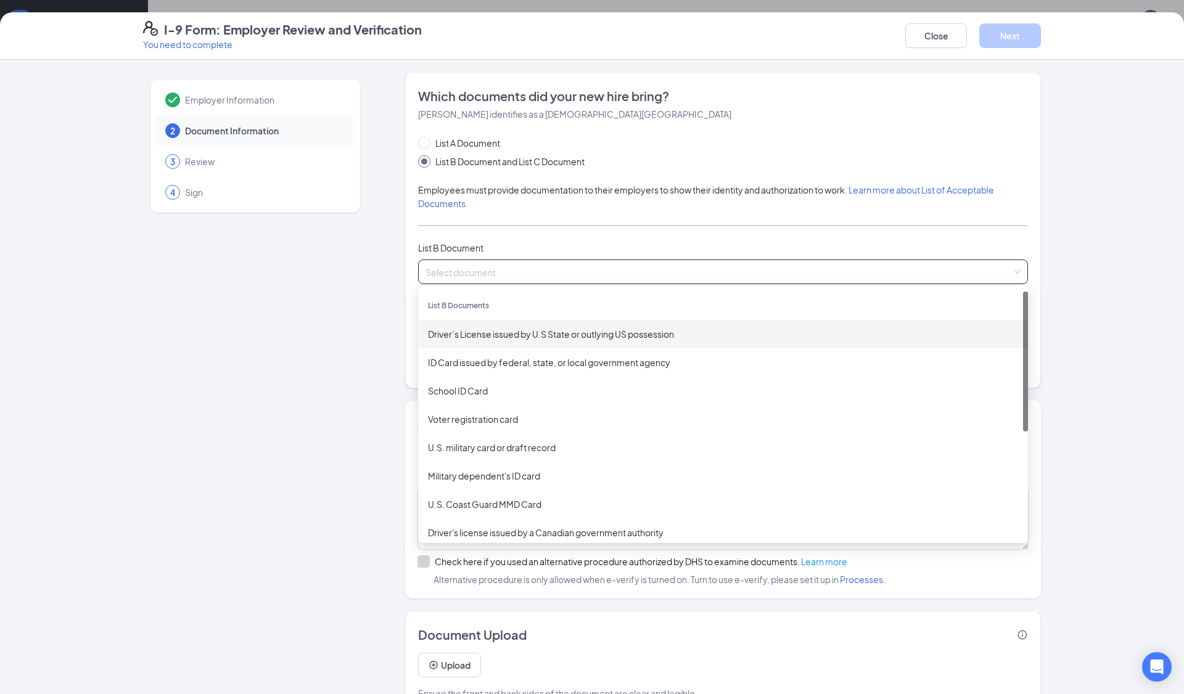
click at [483, 331] on div "Driver’s License issued by U.S State or outlying US possession" at bounding box center [723, 334] width 590 height 14
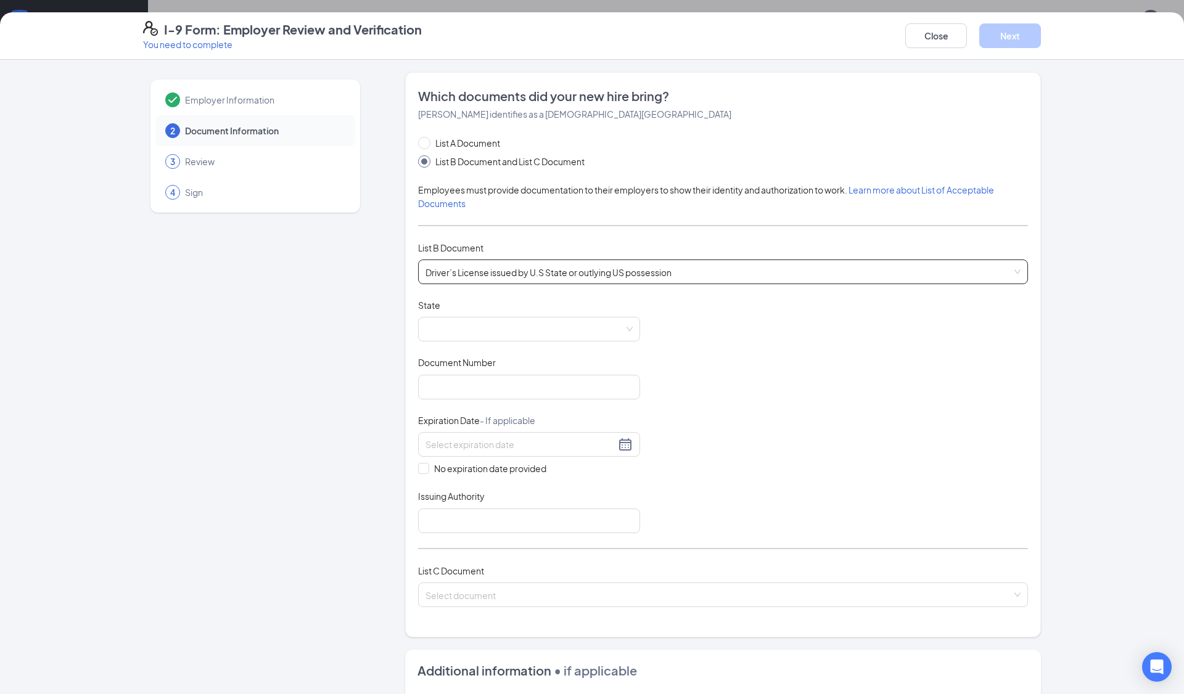
click at [593, 269] on span "Driver’s License issued by U.S State or outlying US possession" at bounding box center [723, 271] width 595 height 23
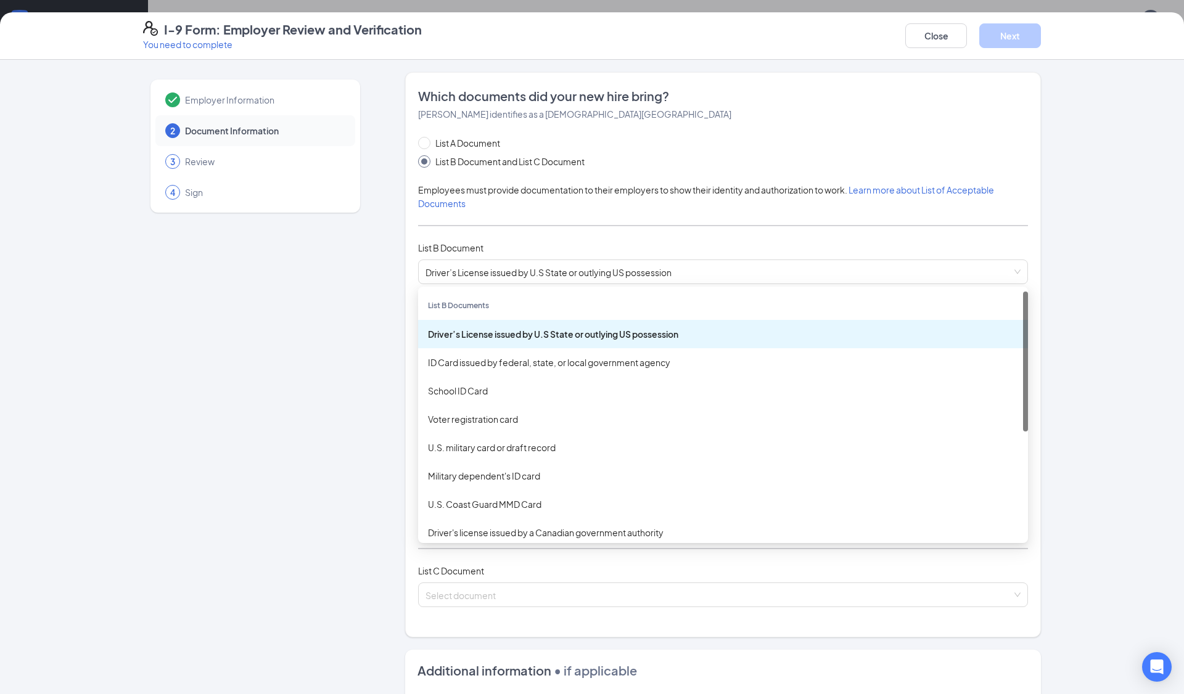
click at [329, 351] on div "Employer Information 2 Document Information 3 Review 4 Sign" at bounding box center [255, 518] width 224 height 893
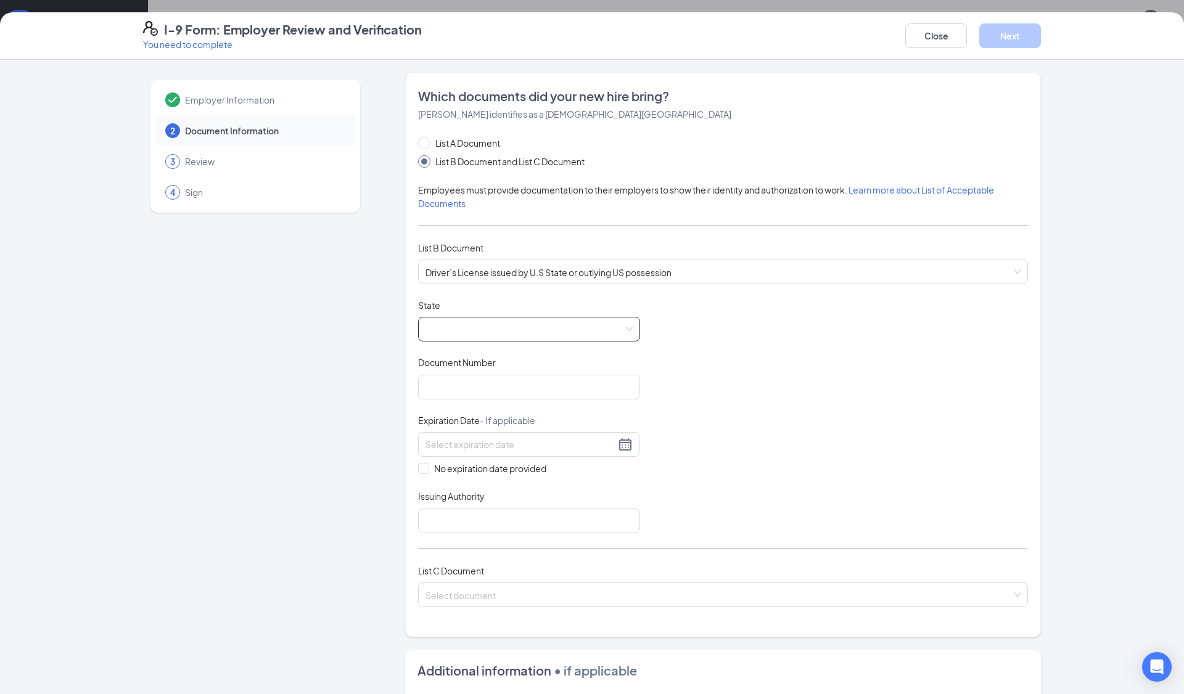
click at [461, 325] on span at bounding box center [529, 329] width 207 height 23
click at [464, 471] on div "North Carolina" at bounding box center [529, 469] width 202 height 14
click at [468, 389] on input "Document Number" at bounding box center [529, 387] width 222 height 25
type input "000048766317"
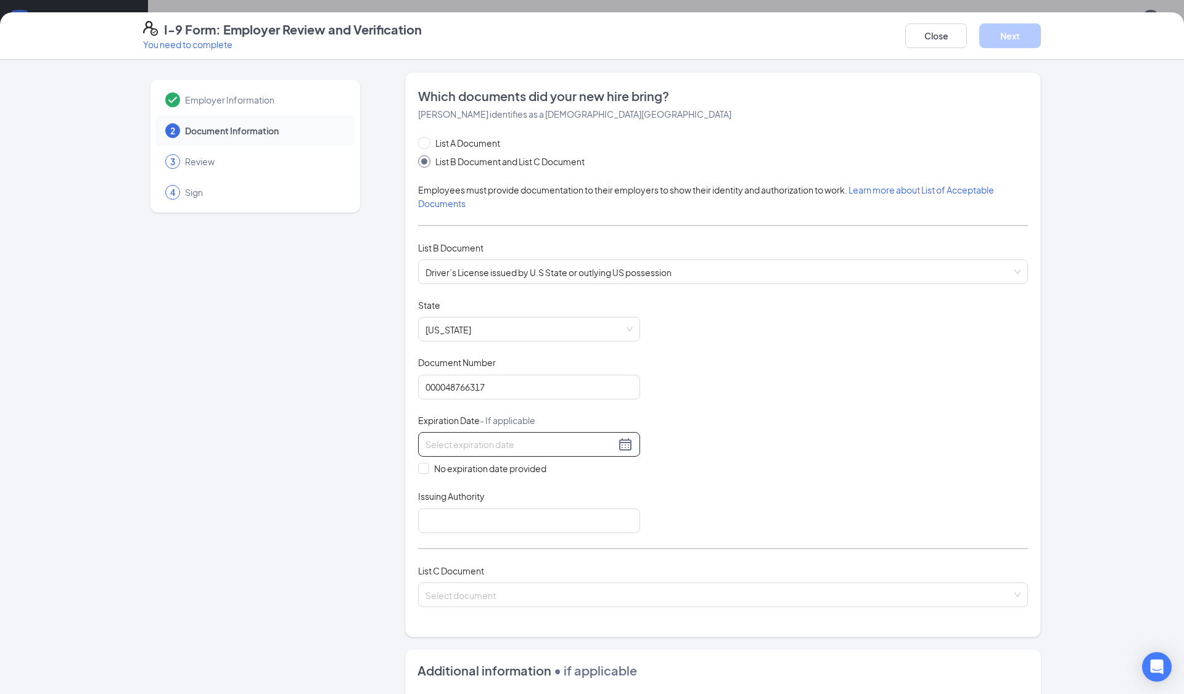
click at [474, 444] on input at bounding box center [521, 445] width 190 height 14
type input "09/16/2025"
type input "09/22/2025"
type input "09/15/2025"
click at [567, 472] on button "button" at bounding box center [564, 470] width 14 height 25
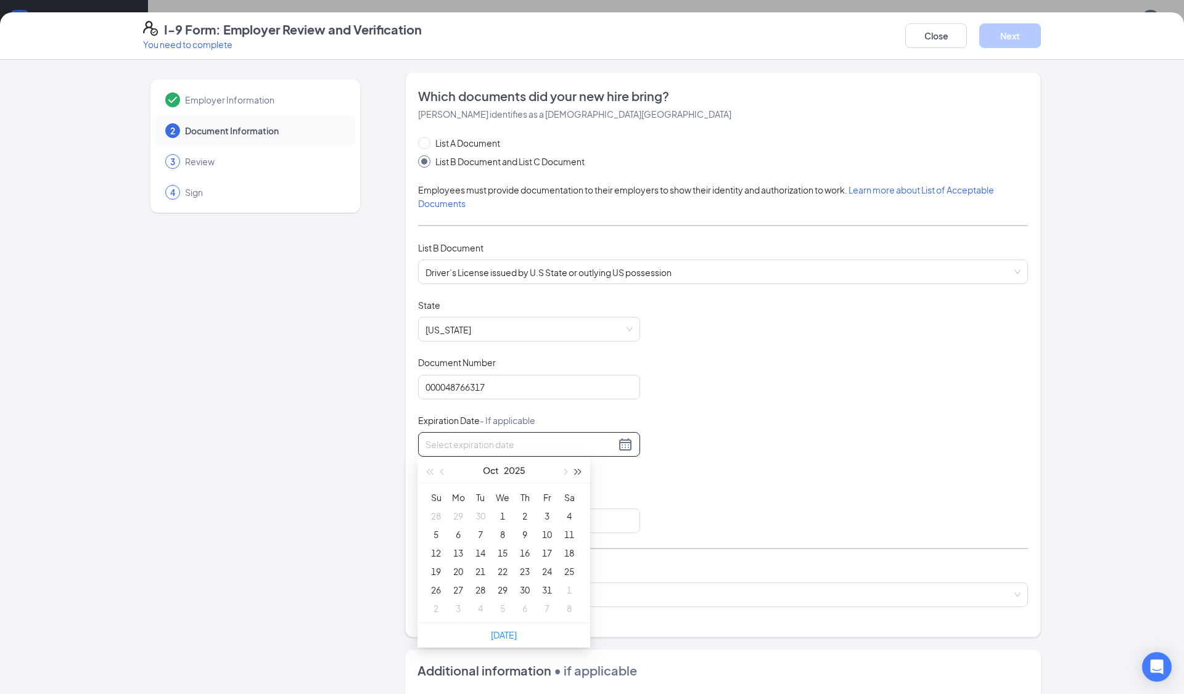
click at [580, 472] on span "button" at bounding box center [578, 472] width 6 height 6
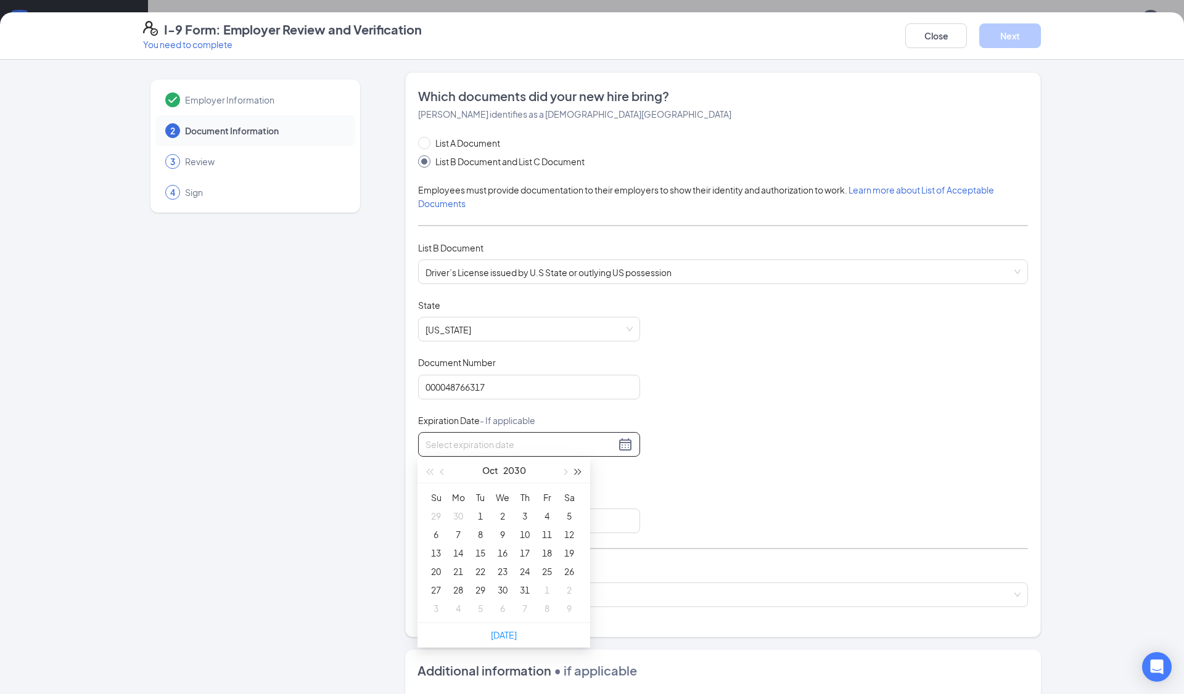
click at [580, 472] on span "button" at bounding box center [578, 472] width 6 height 6
click at [445, 470] on button "button" at bounding box center [443, 470] width 14 height 25
click at [440, 471] on button "button" at bounding box center [443, 470] width 14 height 25
click at [441, 470] on button "button" at bounding box center [443, 470] width 14 height 25
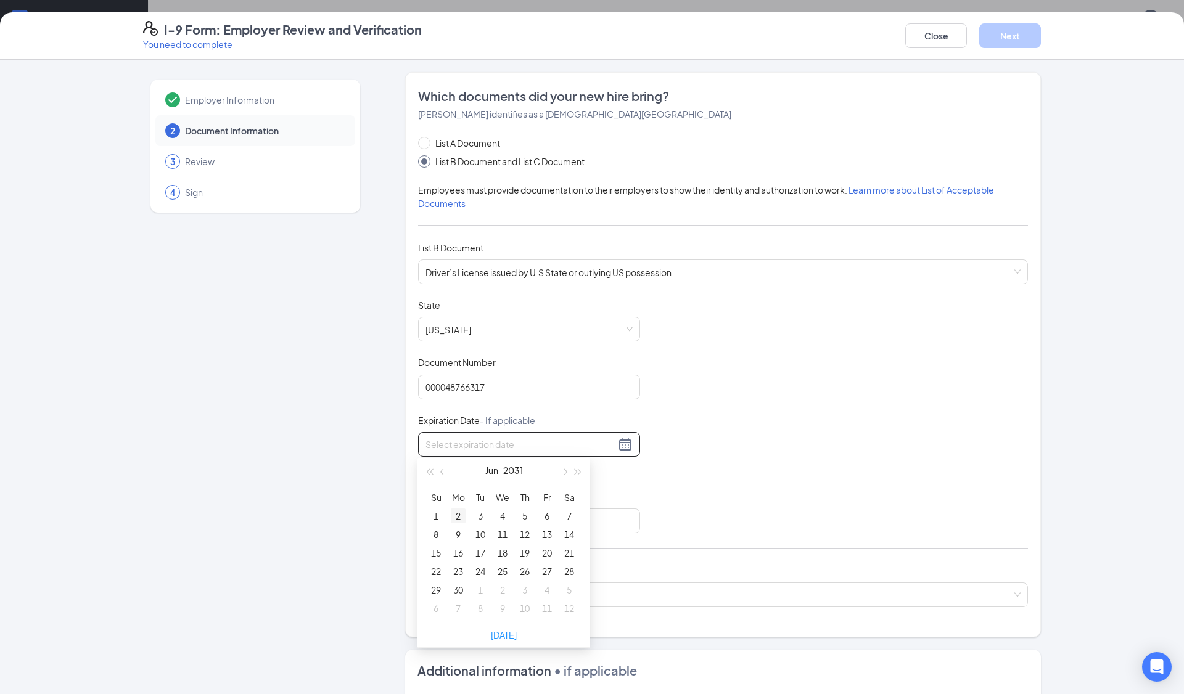
type input "06/02/2031"
type input "06/24/2031"
type input "07/01/2031"
type input "06/30/2031"
type input "06/23/2031"
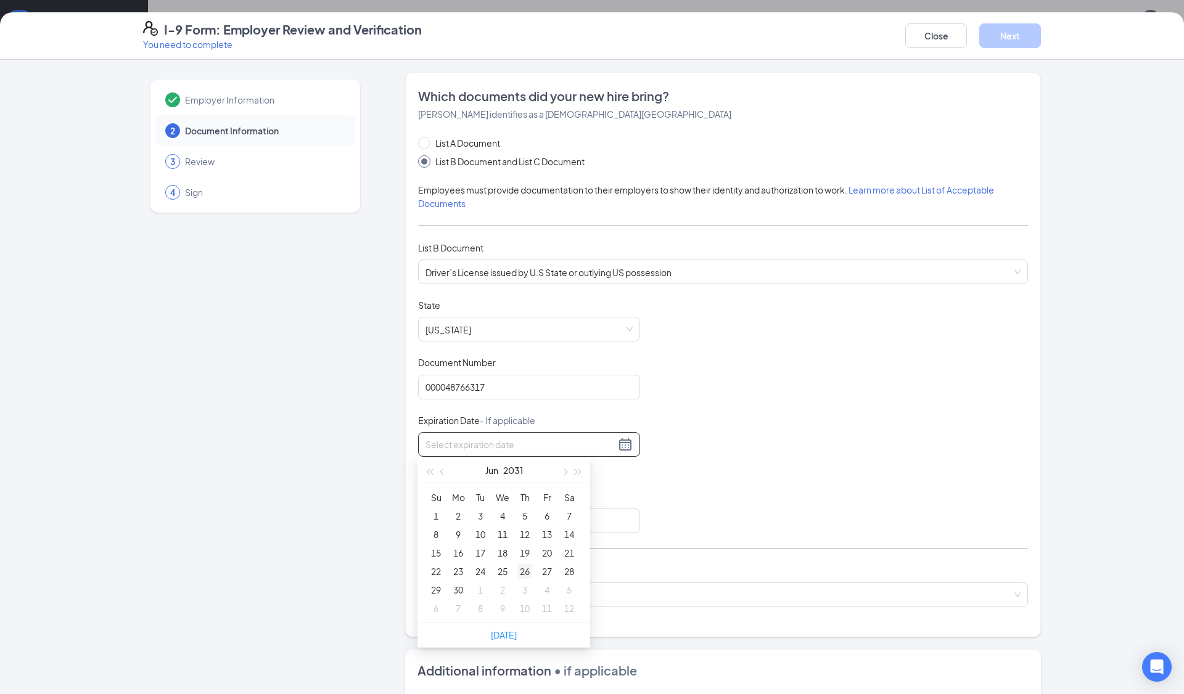
type input "06/17/2031"
type input "06/25/2031"
type input "06/26/2031"
type input "06/20/2031"
type input "06/21/2031"
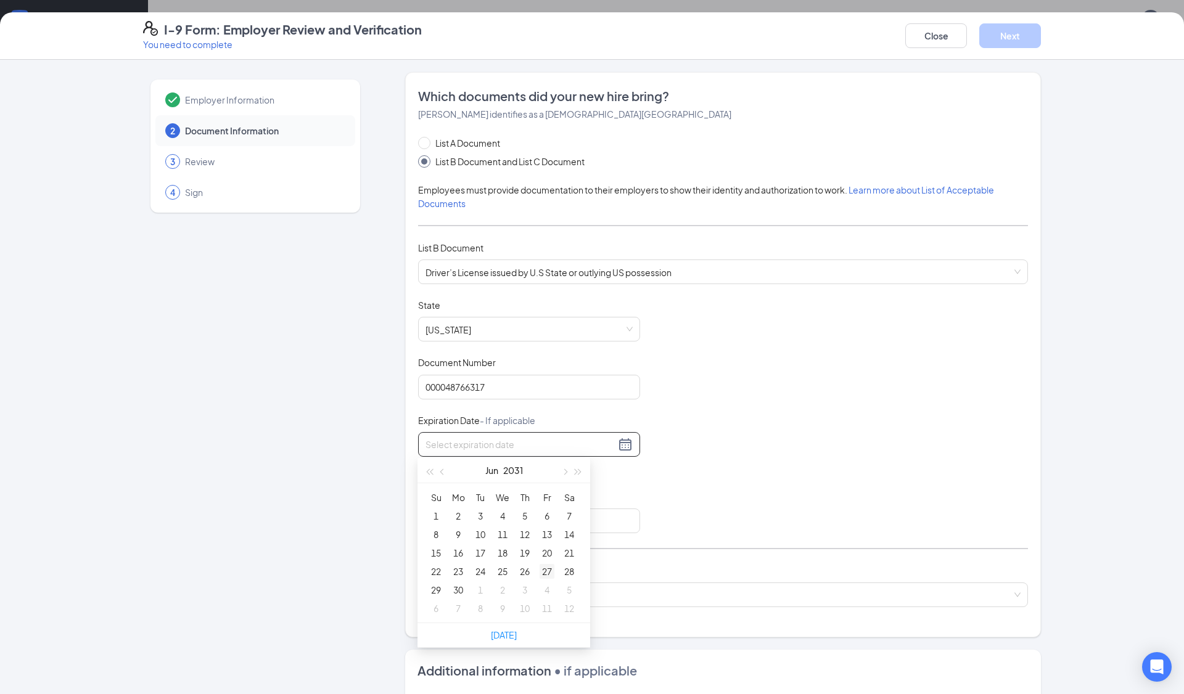
type input "06/28/2031"
type input "06/27/2031"
type input "07/01/2031"
type input "06/24/2031"
type input "06/25/2031"
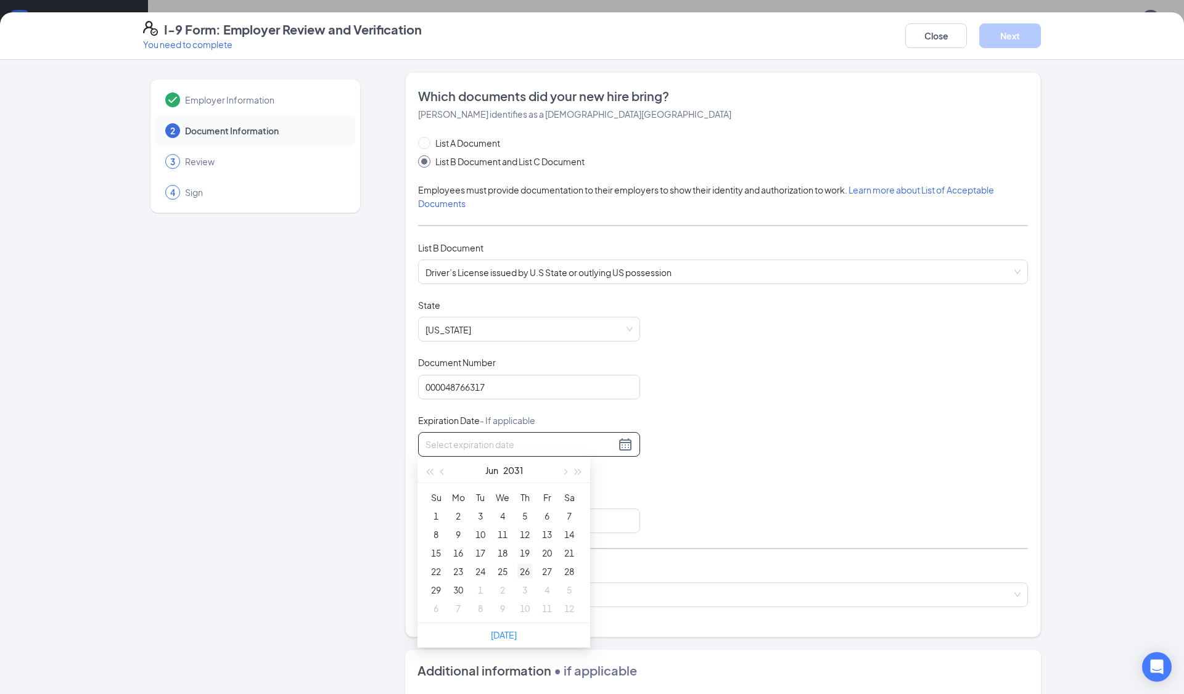
type input "06/26/2031"
click at [530, 572] on div "26" at bounding box center [524, 571] width 15 height 15
click at [685, 446] on div "Document Title Driver’s License issued by U.S State or outlying US possession S…" at bounding box center [723, 416] width 610 height 234
click at [461, 517] on input "Issuing Authority" at bounding box center [529, 521] width 222 height 25
type input "N"
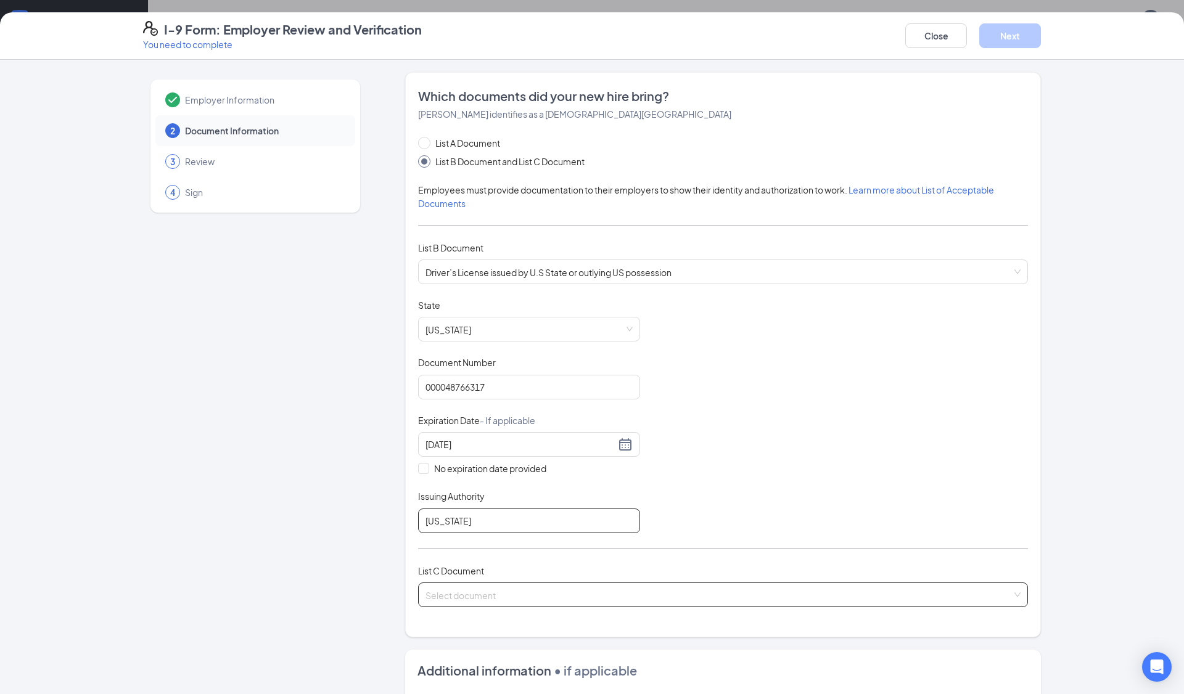
type input "North Carolina"
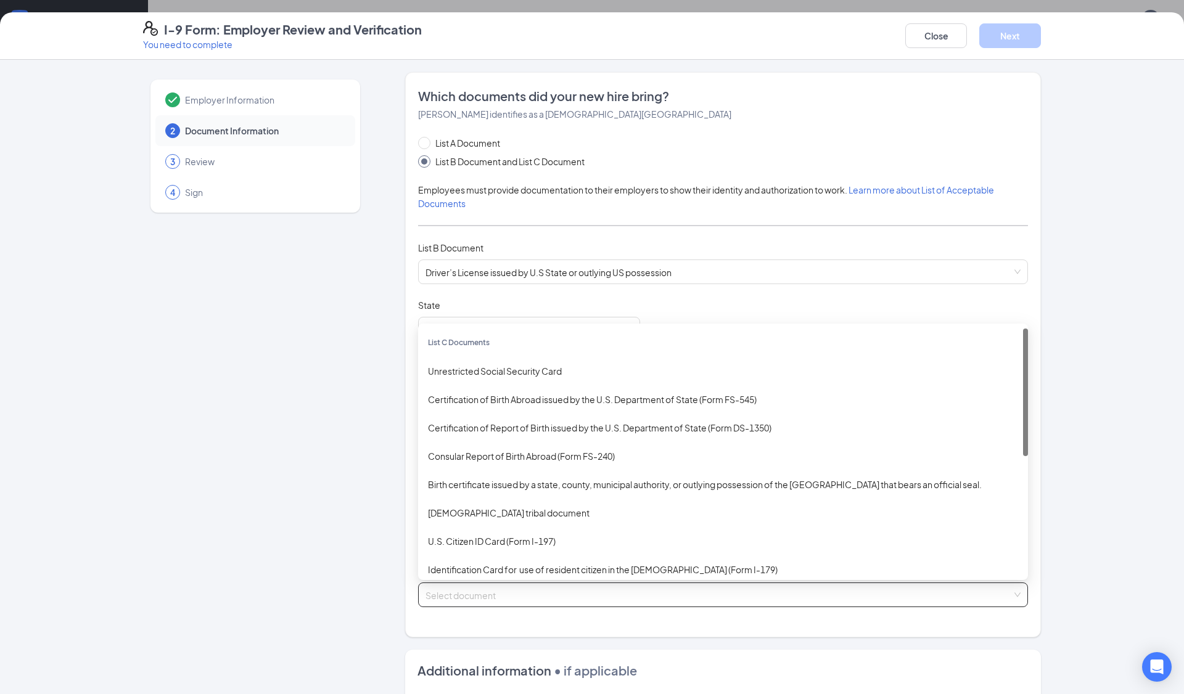
click at [458, 590] on input "search" at bounding box center [719, 592] width 586 height 19
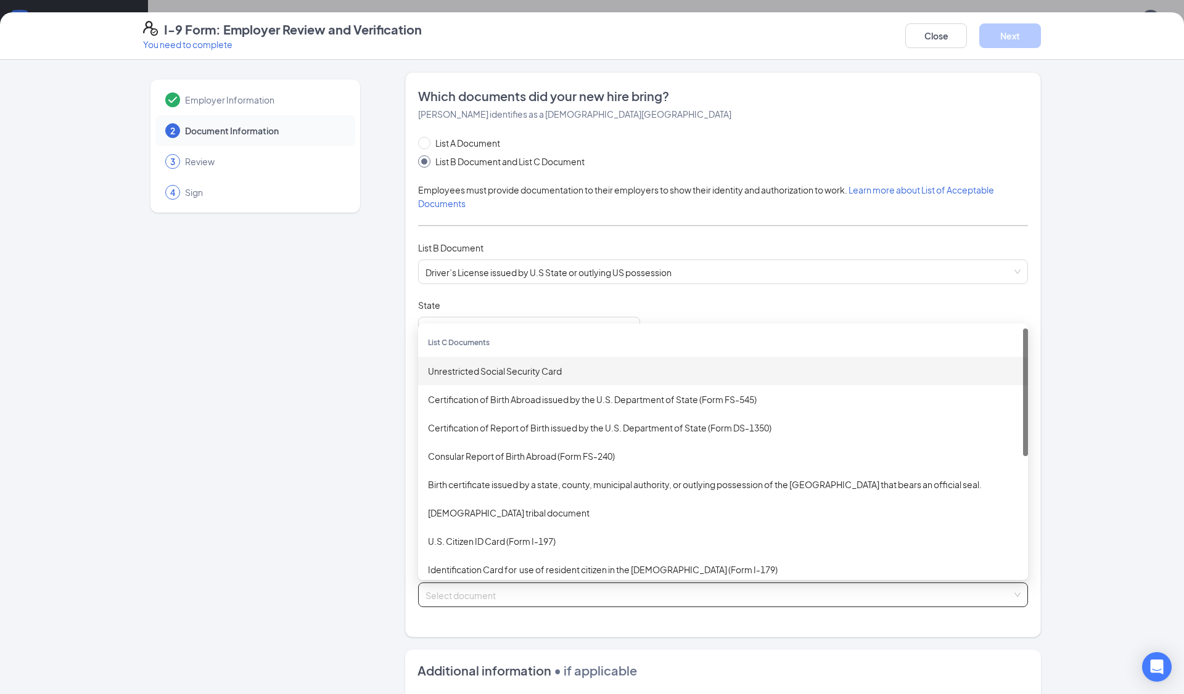
click at [475, 374] on div "Unrestricted Social Security Card" at bounding box center [723, 371] width 590 height 14
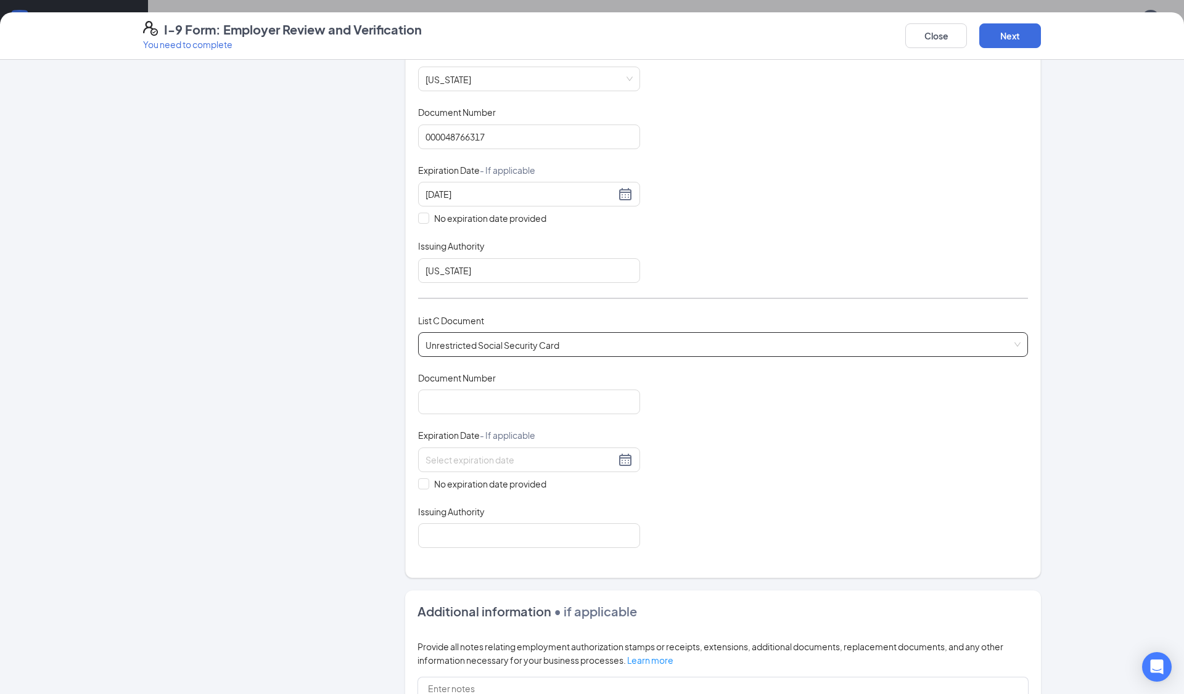
scroll to position [338, 0]
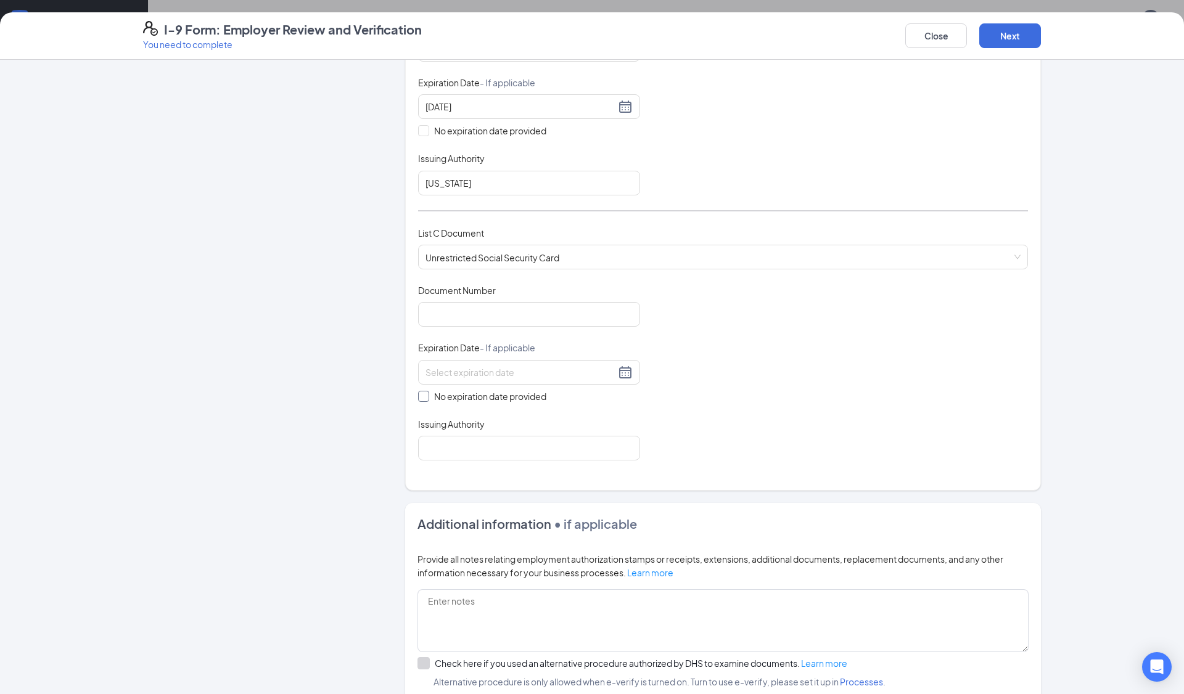
click at [424, 392] on input "No expiration date provided" at bounding box center [422, 395] width 9 height 9
checkbox input "true"
click at [464, 450] on input "Issuing Authority" at bounding box center [529, 450] width 222 height 25
type input "Social Security Administration"
click at [487, 312] on input "Document Number" at bounding box center [529, 314] width 222 height 25
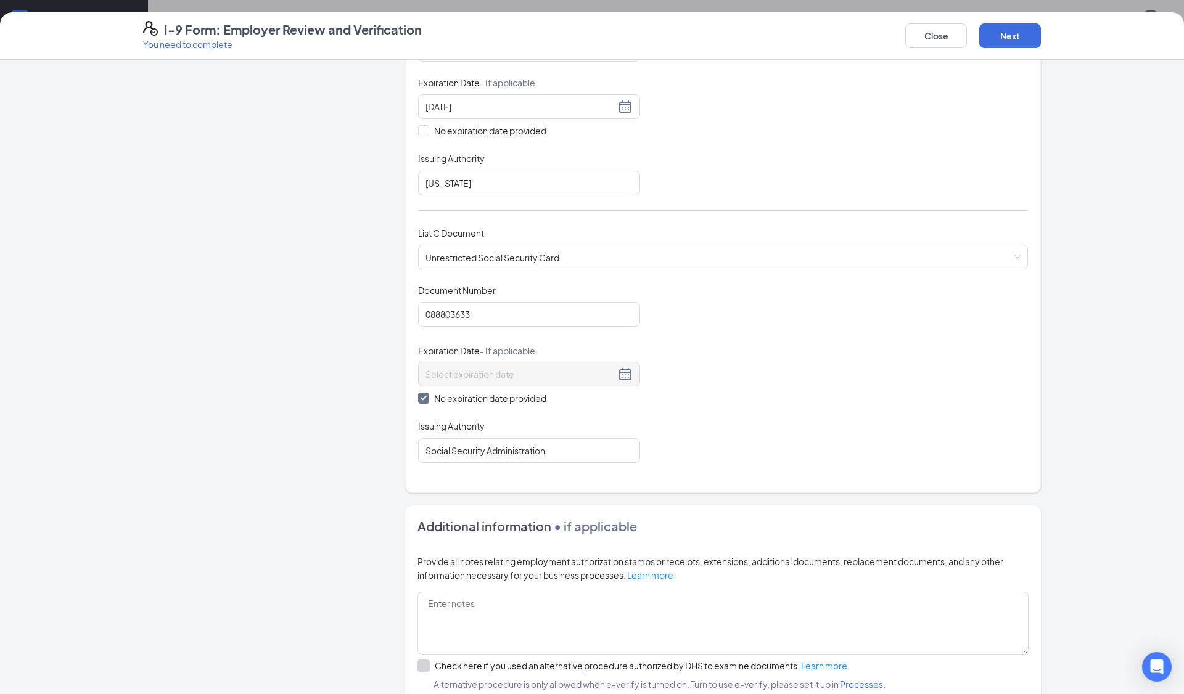
click at [800, 351] on div "Document Title Unrestricted Social Security Card Document Number 088803633 Expi…" at bounding box center [723, 373] width 610 height 179
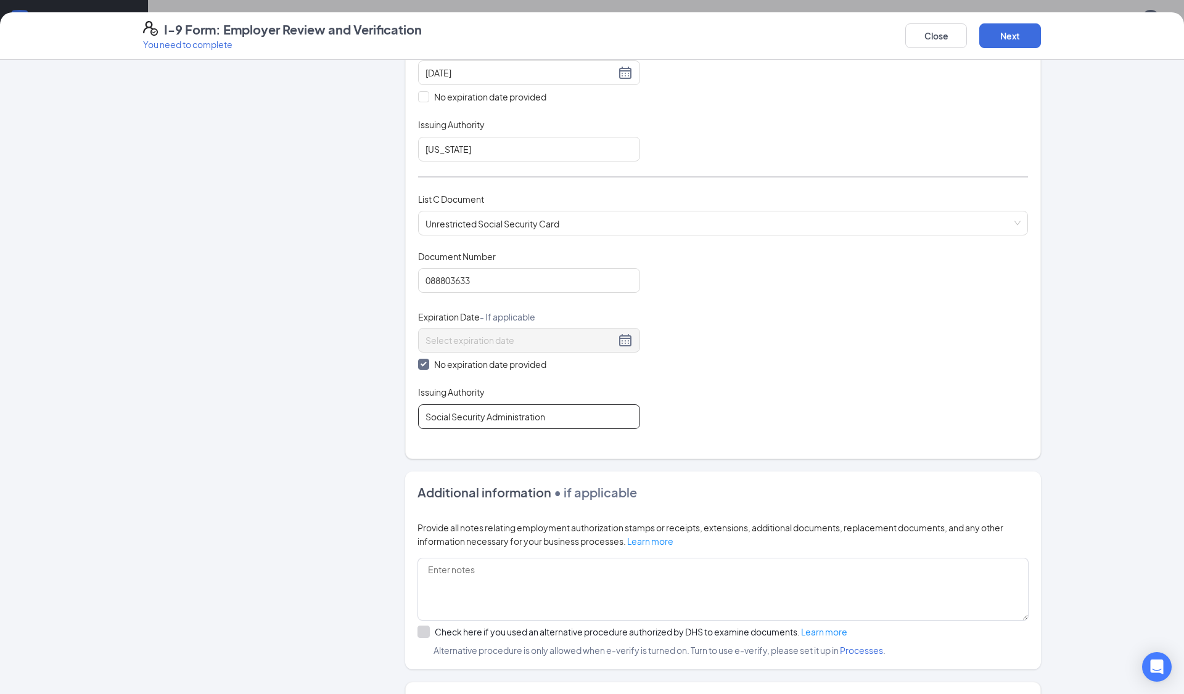
scroll to position [378, 0]
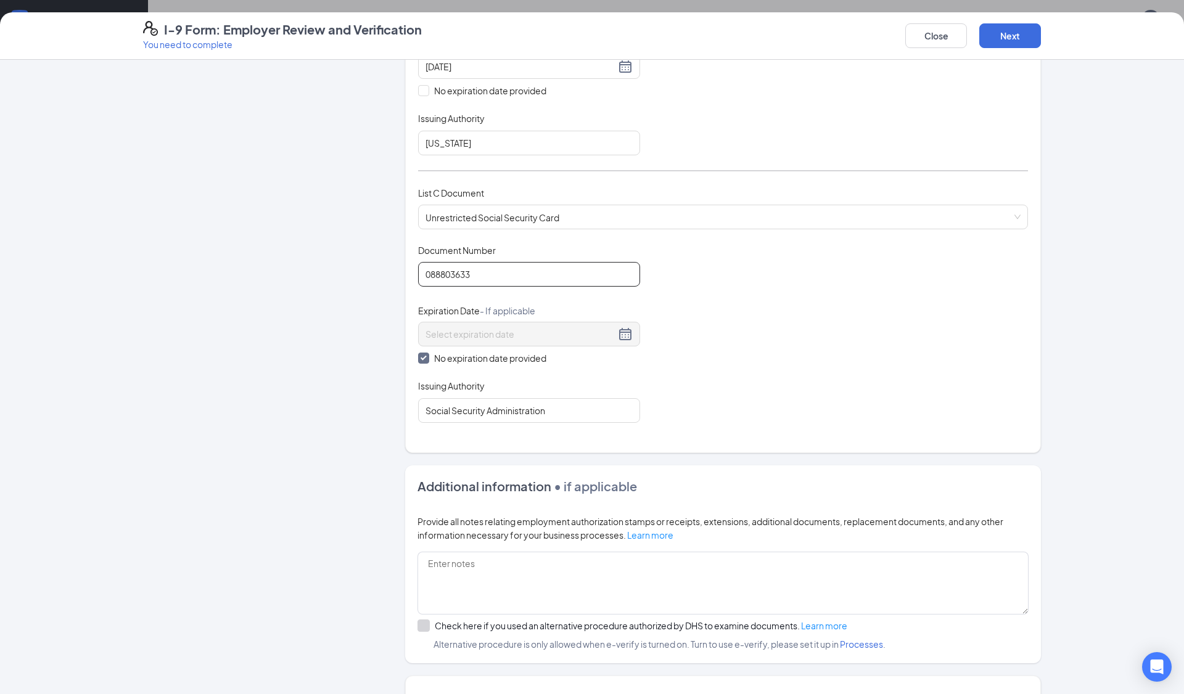
click at [437, 269] on input "088803633" at bounding box center [529, 274] width 222 height 25
type input "088-80-3633"
click at [711, 438] on div "Which documents did your new hire bring? Luz M Rodriguez identifies as a citize…" at bounding box center [723, 73] width 636 height 759
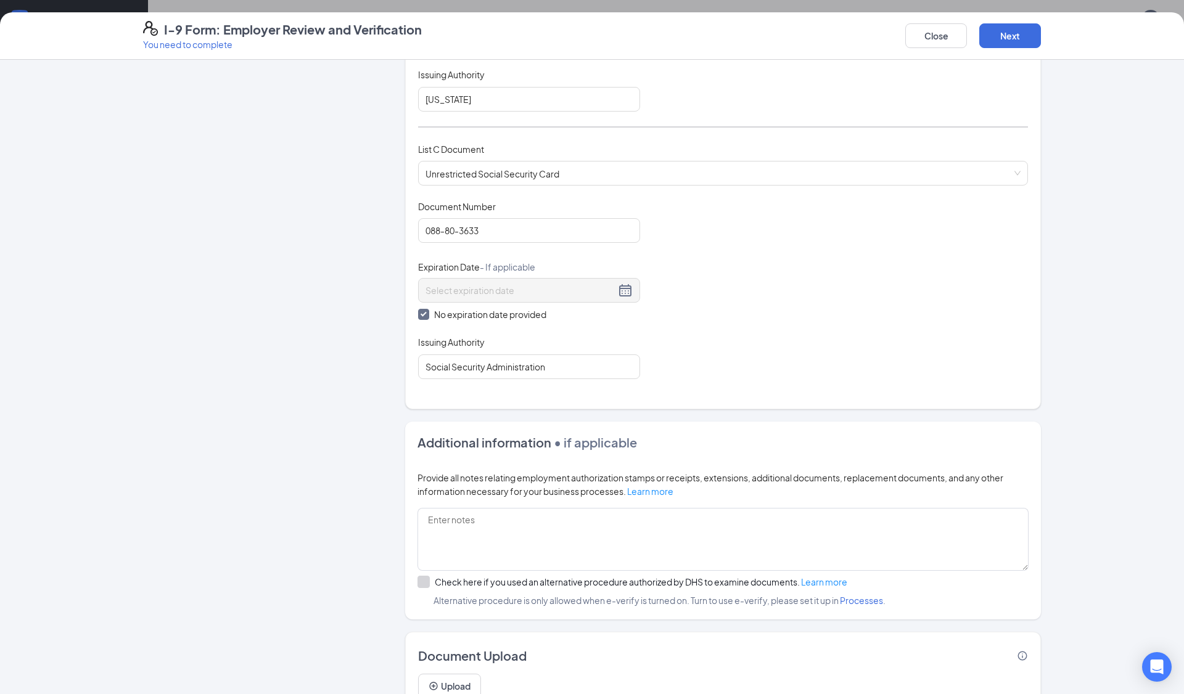
scroll to position [421, 0]
click at [1015, 33] on button "Next" at bounding box center [1010, 35] width 62 height 25
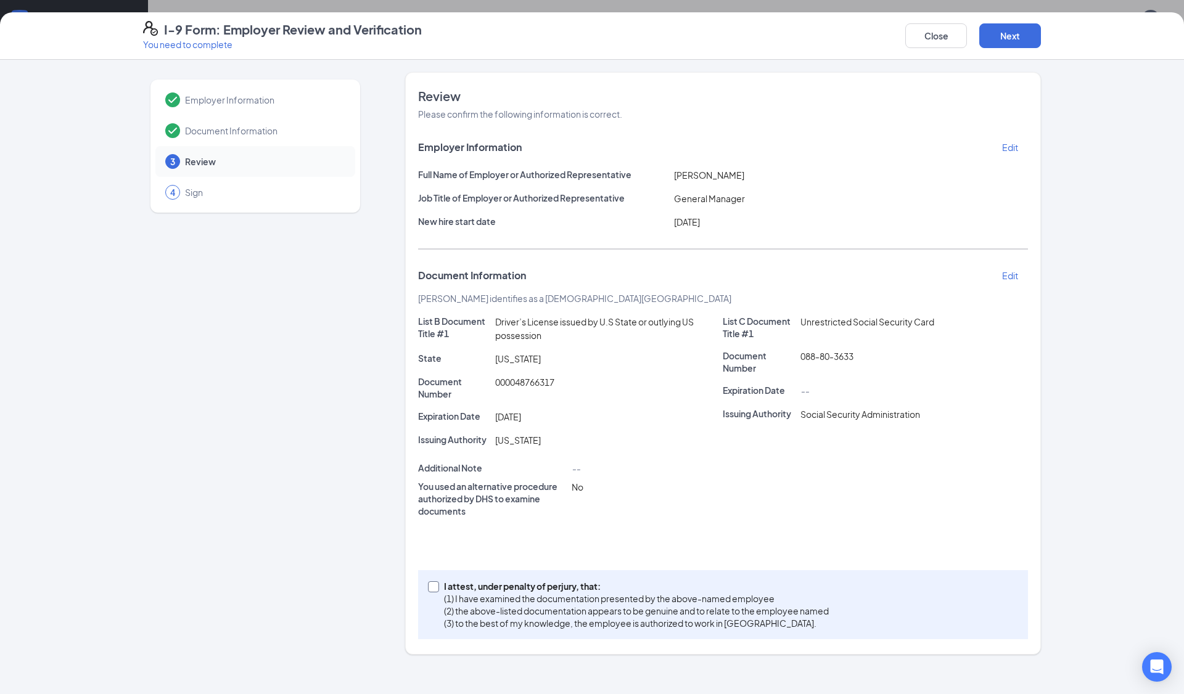
scroll to position [235, 0]
click at [432, 586] on input "I attest, under penalty of perjury, that: (1) I have examined the documentation…" at bounding box center [432, 586] width 9 height 9
checkbox input "true"
click at [997, 41] on button "Next" at bounding box center [1010, 35] width 62 height 25
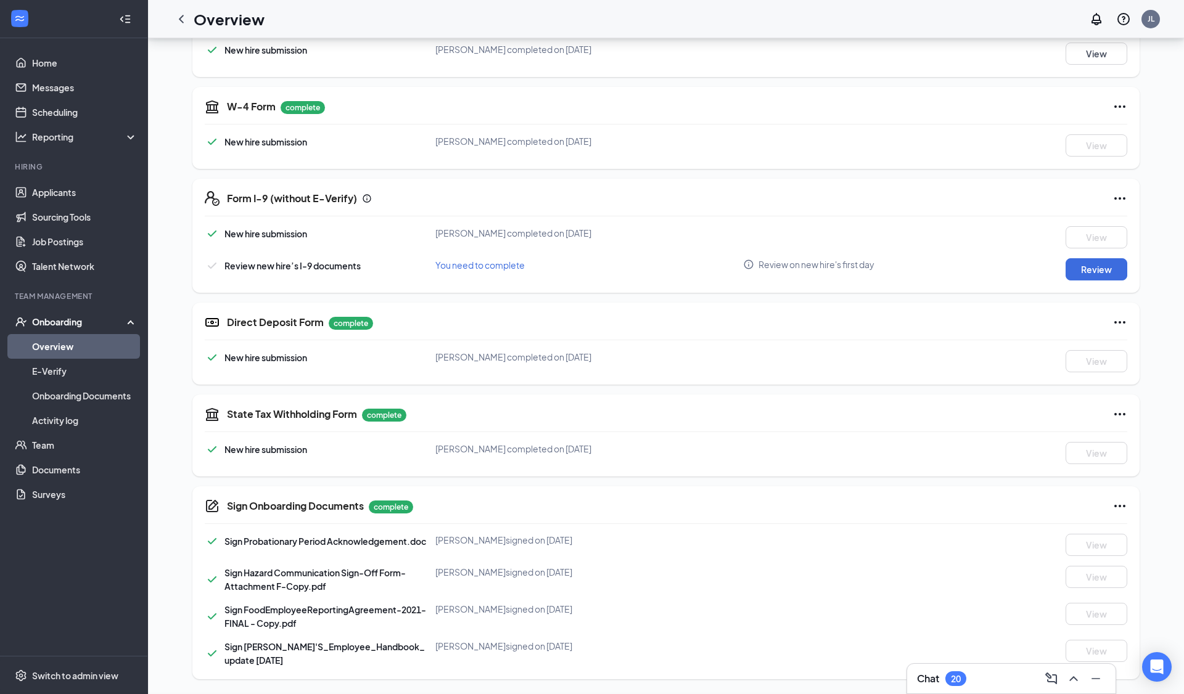
click at [594, 174] on div "I-9 Form: Employer Review and Verification You need to complete Close Employer …" at bounding box center [592, 347] width 1184 height 694
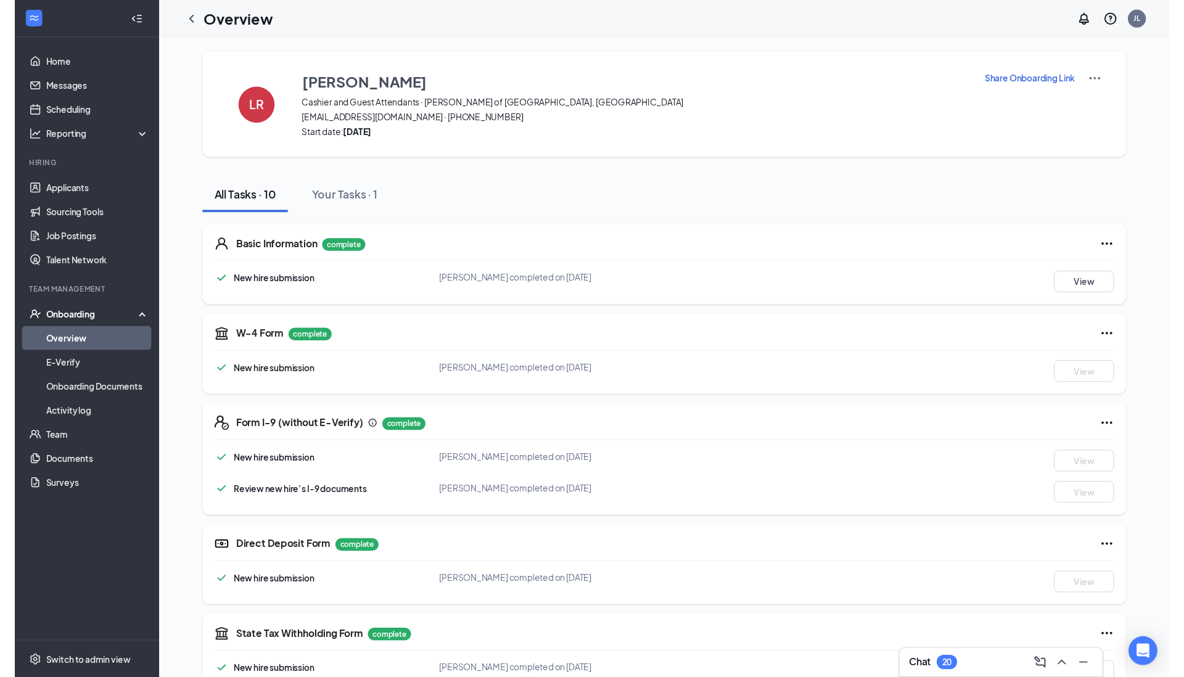
scroll to position [0, 0]
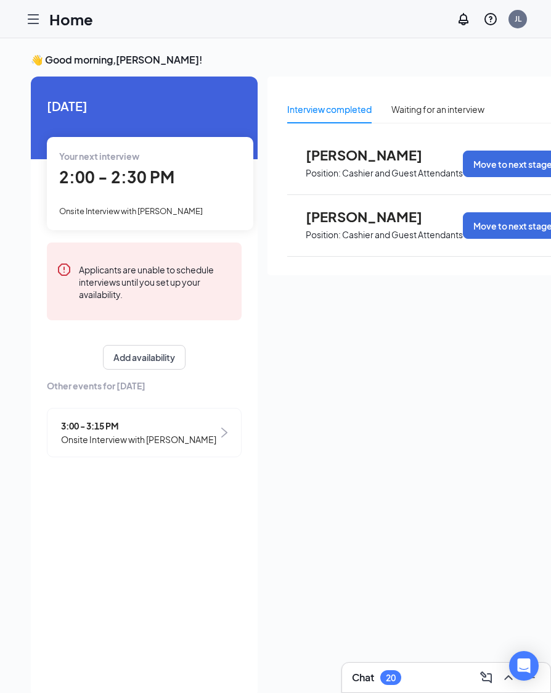
click at [38, 22] on icon "Hamburger" at bounding box center [33, 19] width 15 height 15
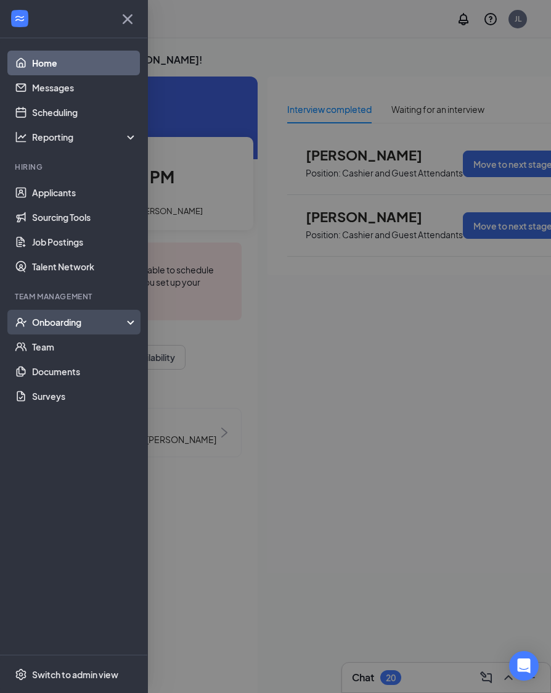
click at [46, 319] on div "Onboarding" at bounding box center [79, 322] width 95 height 12
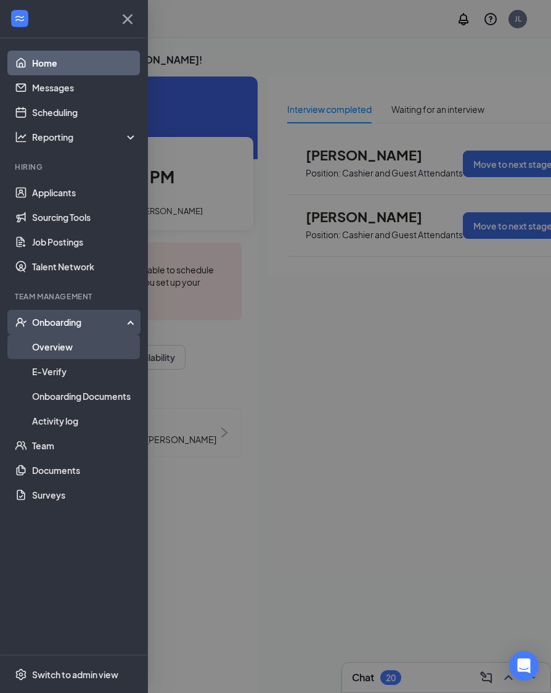
click at [51, 350] on link "Overview" at bounding box center [84, 346] width 105 height 25
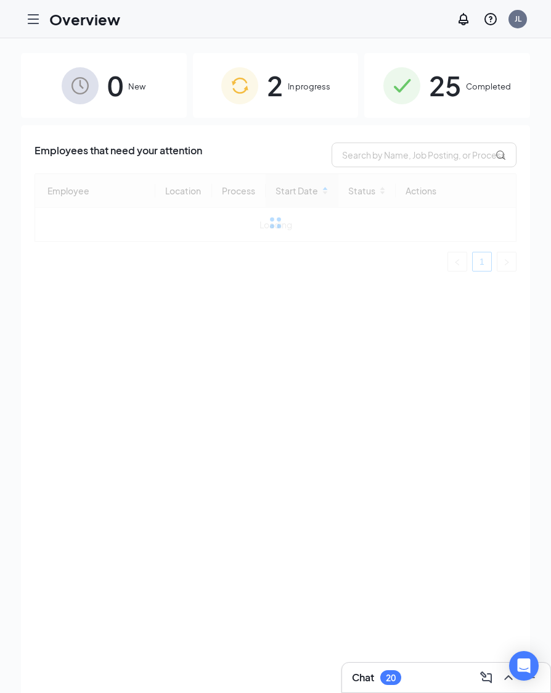
click at [292, 91] on span "In progress" at bounding box center [309, 86] width 43 height 12
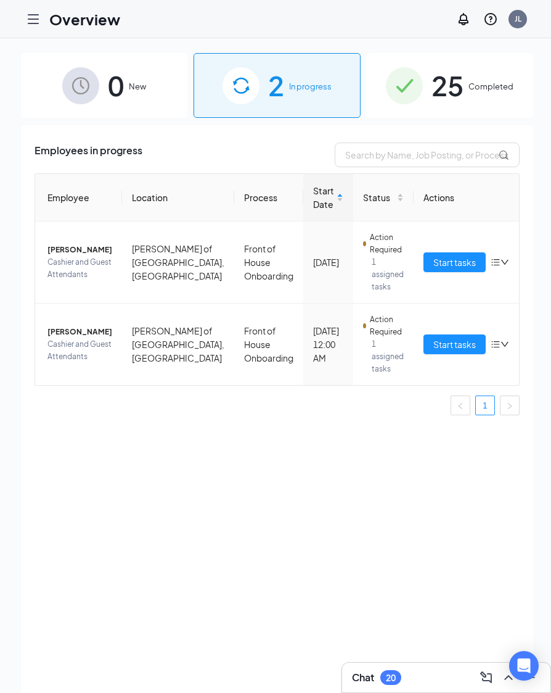
click at [447, 92] on span "25" at bounding box center [448, 85] width 32 height 43
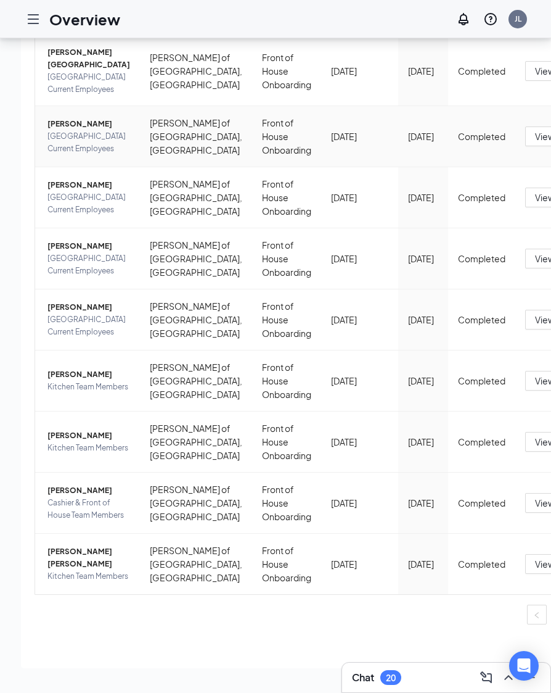
scroll to position [56, 0]
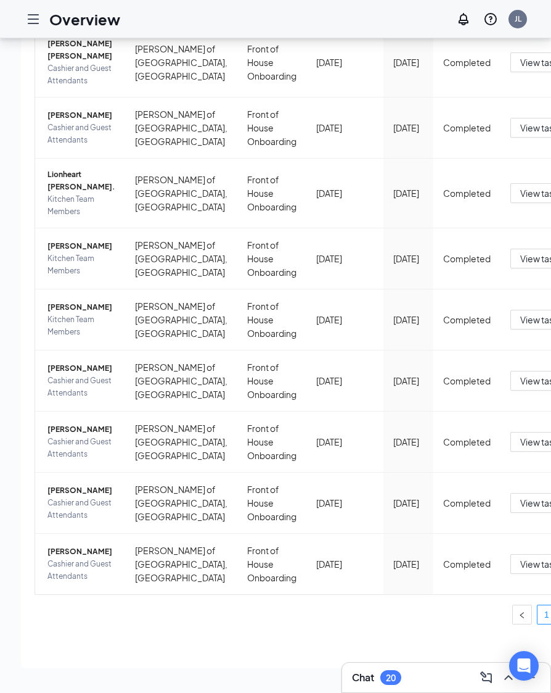
scroll to position [392, 0]
click at [494, 615] on ul "1 2 3 4" at bounding box center [345, 614] width 621 height 20
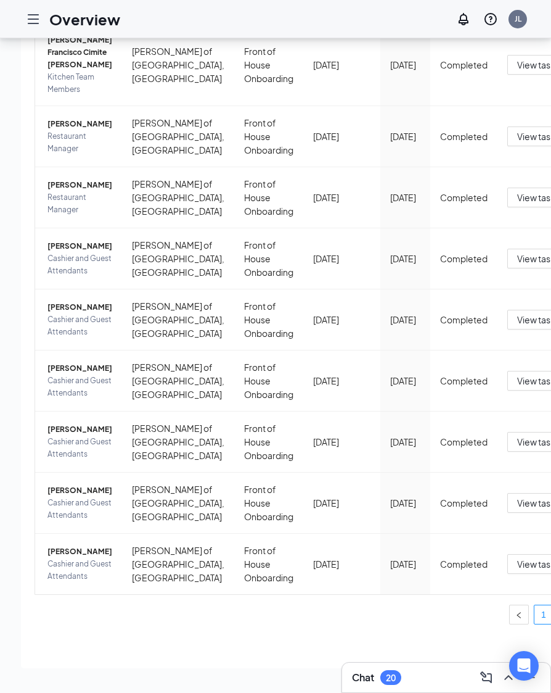
scroll to position [56, 0]
click at [516, 613] on icon "left" at bounding box center [519, 614] width 7 height 7
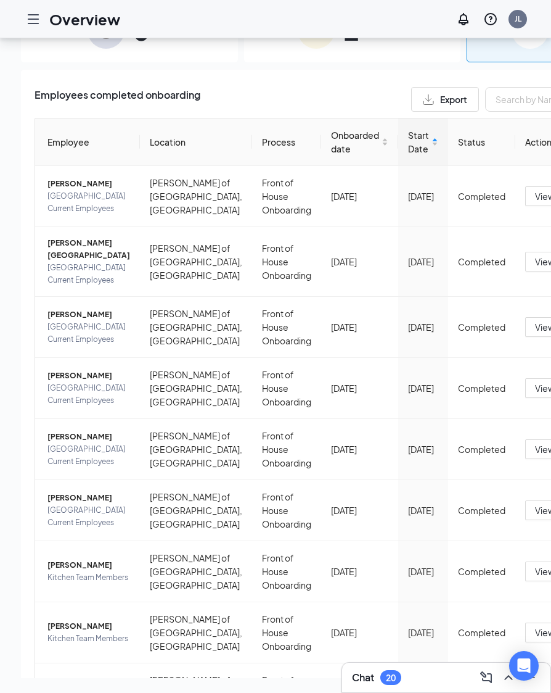
click at [49, 22] on div "Overview" at bounding box center [70, 19] width 99 height 25
click at [31, 22] on icon "Hamburger" at bounding box center [33, 19] width 15 height 15
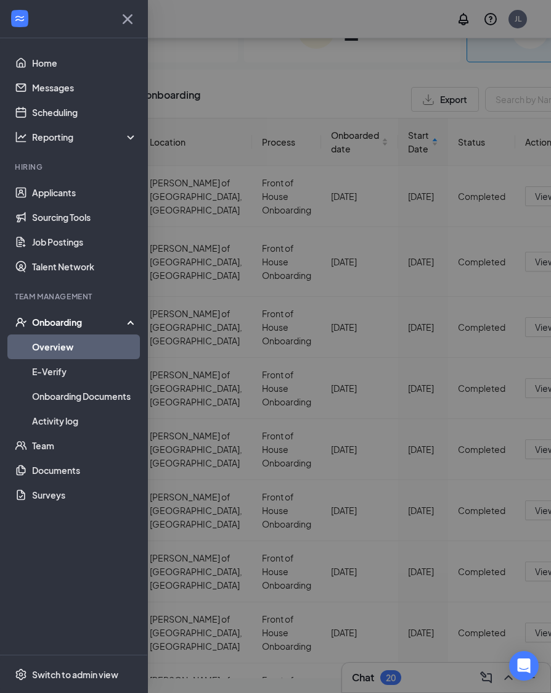
click at [54, 321] on div "Onboarding" at bounding box center [79, 322] width 95 height 12
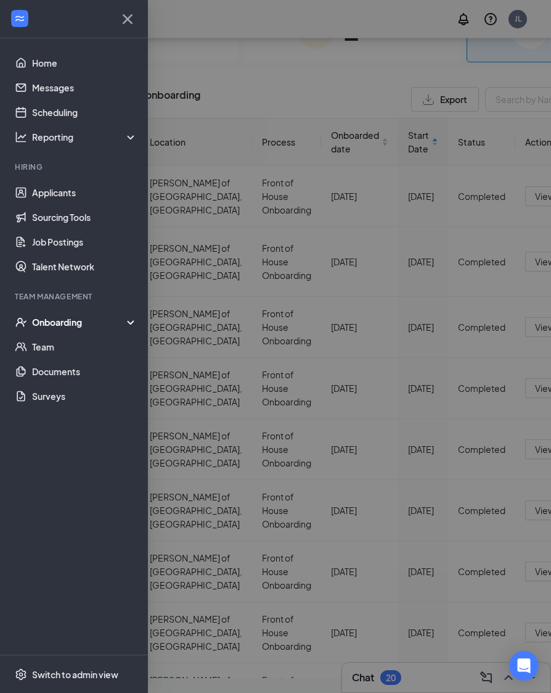
click at [54, 321] on div "Onboarding" at bounding box center [79, 322] width 95 height 12
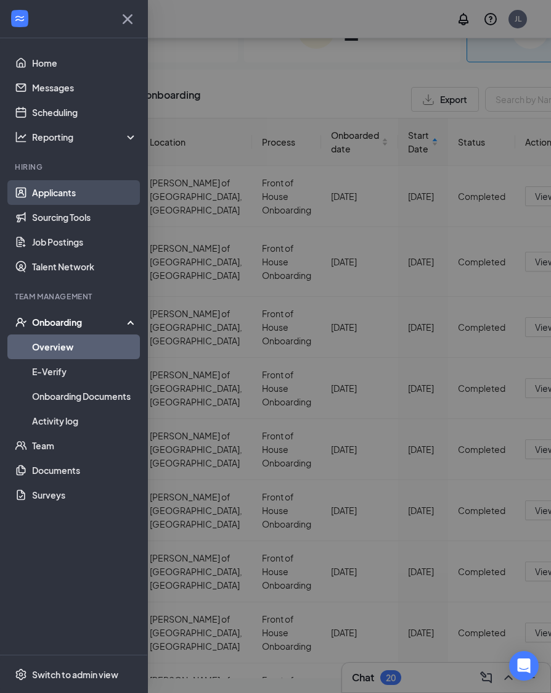
click at [50, 194] on link "Applicants" at bounding box center [84, 192] width 105 height 25
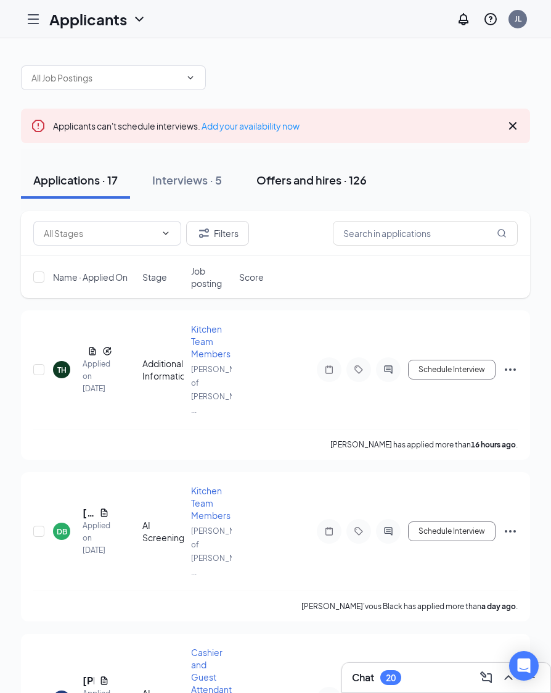
click at [310, 179] on div "Offers and hires · 126" at bounding box center [312, 179] width 110 height 15
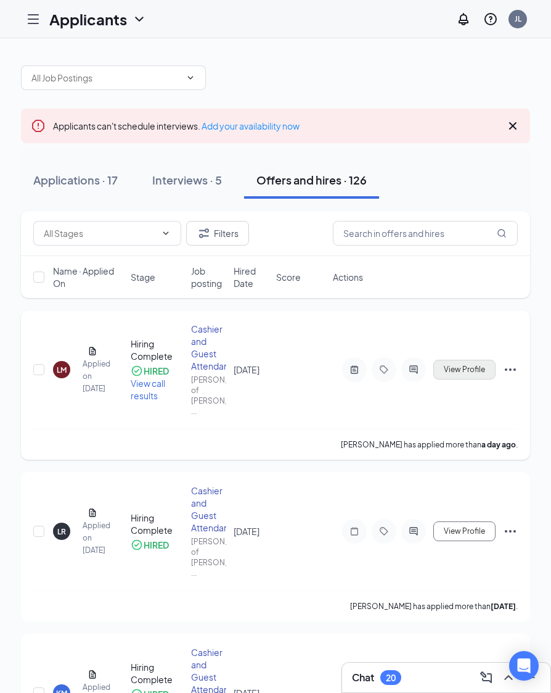
click at [472, 366] on span "View Profile" at bounding box center [464, 369] width 41 height 9
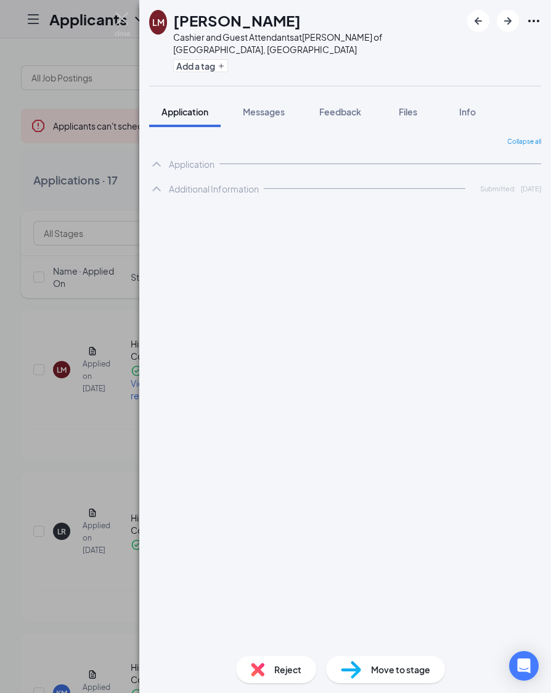
click at [84, 305] on div "LM [PERSON_NAME] Cashier and Guest Attendants at [PERSON_NAME] of [GEOGRAPHIC_D…" at bounding box center [275, 346] width 551 height 693
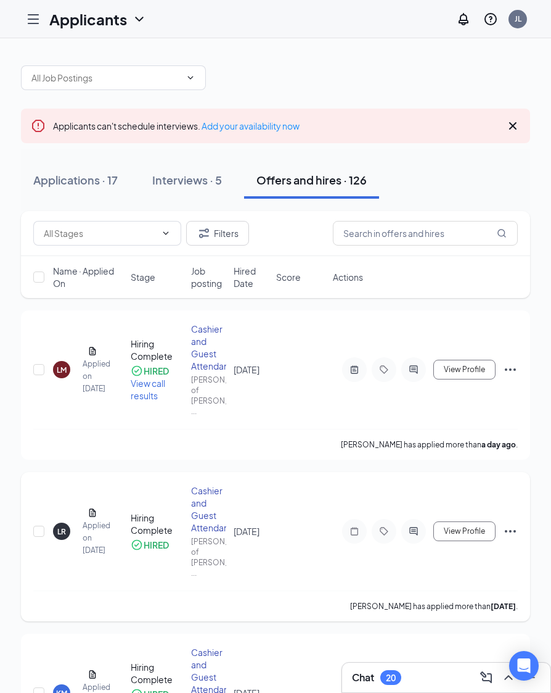
click at [98, 484] on div "LR [PERSON_NAME] Applied on [DATE] Hiring Complete HIRED [PERSON_NAME] and Gues…" at bounding box center [275, 537] width 485 height 106
click at [475, 527] on span "View Profile" at bounding box center [464, 531] width 41 height 9
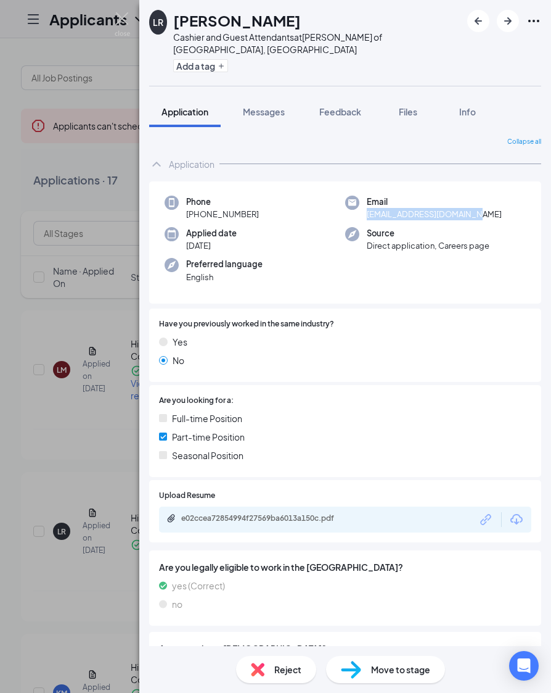
drag, startPoint x: 472, startPoint y: 203, endPoint x: 368, endPoint y: 202, distance: 104.2
click at [368, 208] on span "[EMAIL_ADDRESS][DOMAIN_NAME]" at bounding box center [434, 214] width 135 height 12
copy span "[EMAIL_ADDRESS][DOMAIN_NAME]"
drag, startPoint x: 260, startPoint y: 203, endPoint x: 193, endPoint y: 199, distance: 66.7
click at [193, 199] on div "Phone [PHONE_NUMBER]" at bounding box center [255, 207] width 181 height 25
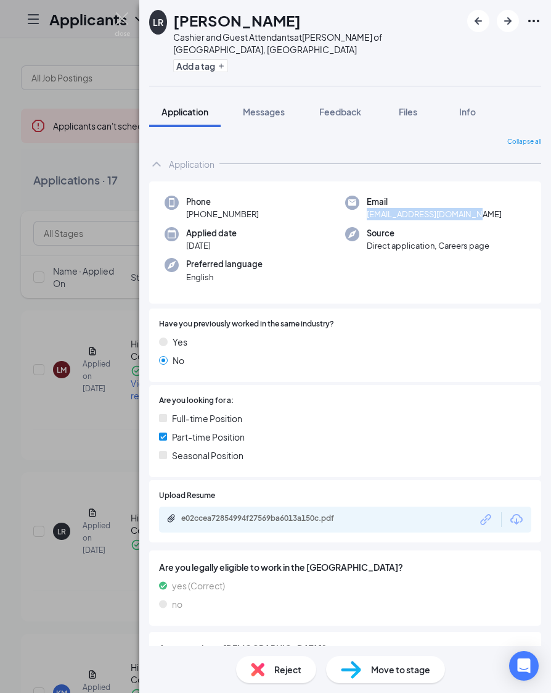
copy span "[PHONE_NUMBER]"
drag, startPoint x: 484, startPoint y: 196, endPoint x: 473, endPoint y: 207, distance: 15.7
click at [473, 207] on div "Phone [PHONE_NUMBER] Email [EMAIL_ADDRESS][DOMAIN_NAME] Applied date [DATE] Sou…" at bounding box center [345, 242] width 392 height 123
copy span "[EMAIL_ADDRESS][DOMAIN_NAME]"
click at [126, 19] on img at bounding box center [122, 24] width 15 height 24
